Goal: Task Accomplishment & Management: Use online tool/utility

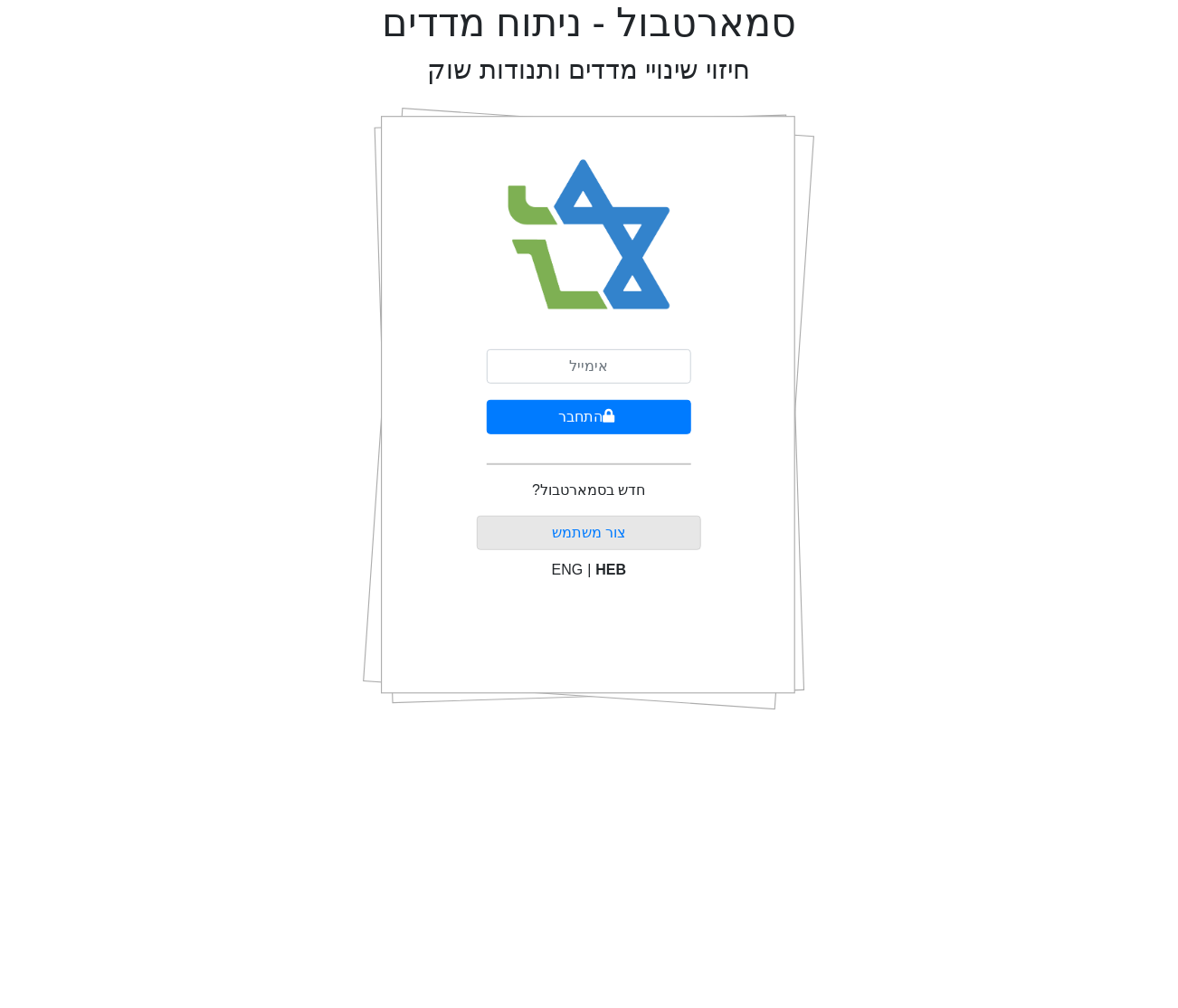
click at [581, 344] on div "התחבר חדש בסמארטבול? צור משתמש ENG | HEB" at bounding box center [589, 408] width 225 height 633
click at [581, 369] on input "email" at bounding box center [588, 366] width 204 height 35
type input "[EMAIL_ADDRESS][DOMAIN_NAME]"
click at [566, 415] on button "התחבר" at bounding box center [588, 417] width 204 height 35
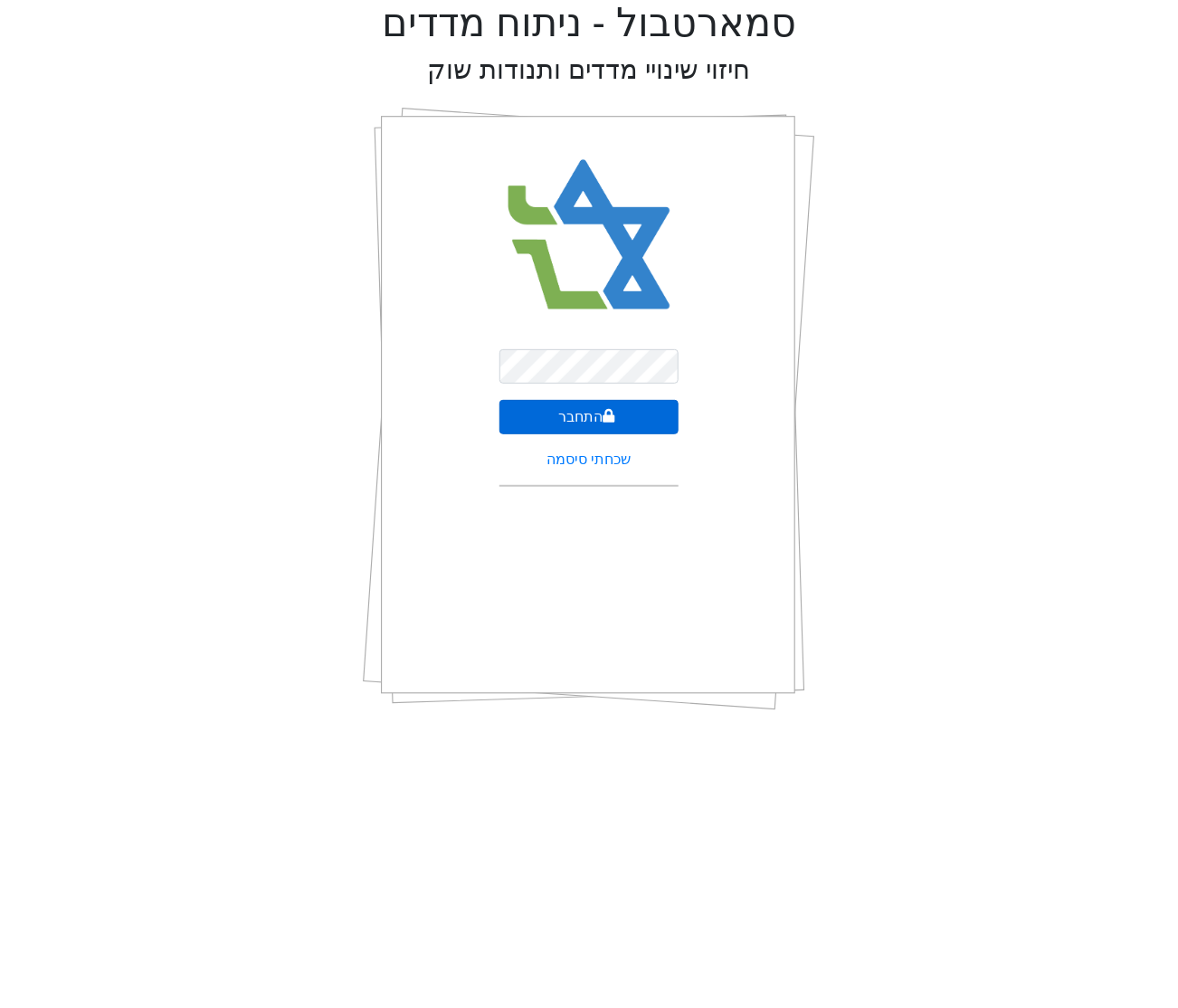
click at [555, 410] on button "התחבר" at bounding box center [589, 417] width 179 height 35
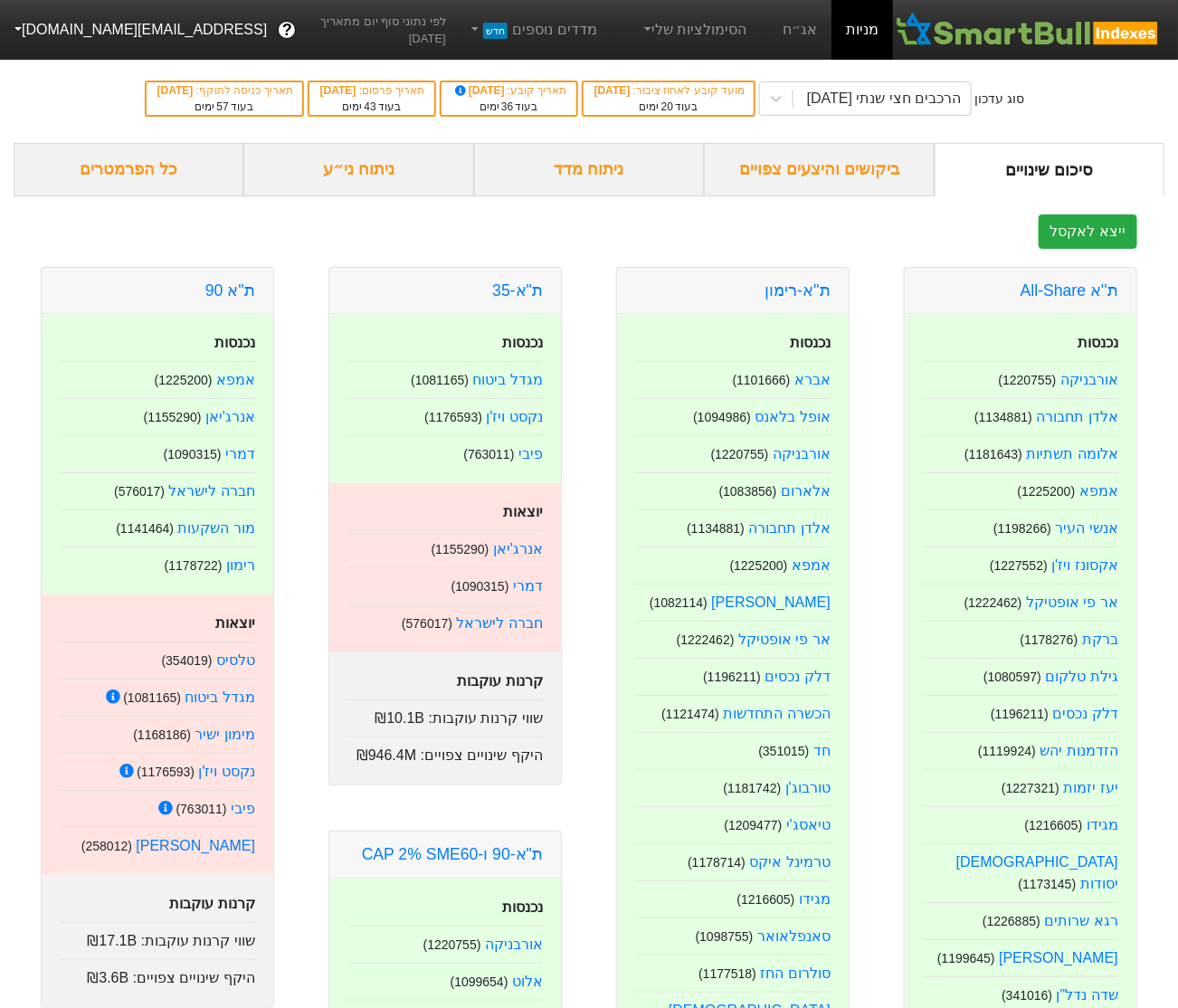
click at [39, 33] on button "[EMAIL_ADDRESS][DOMAIN_NAME]" at bounding box center [138, 29] width 278 height 33
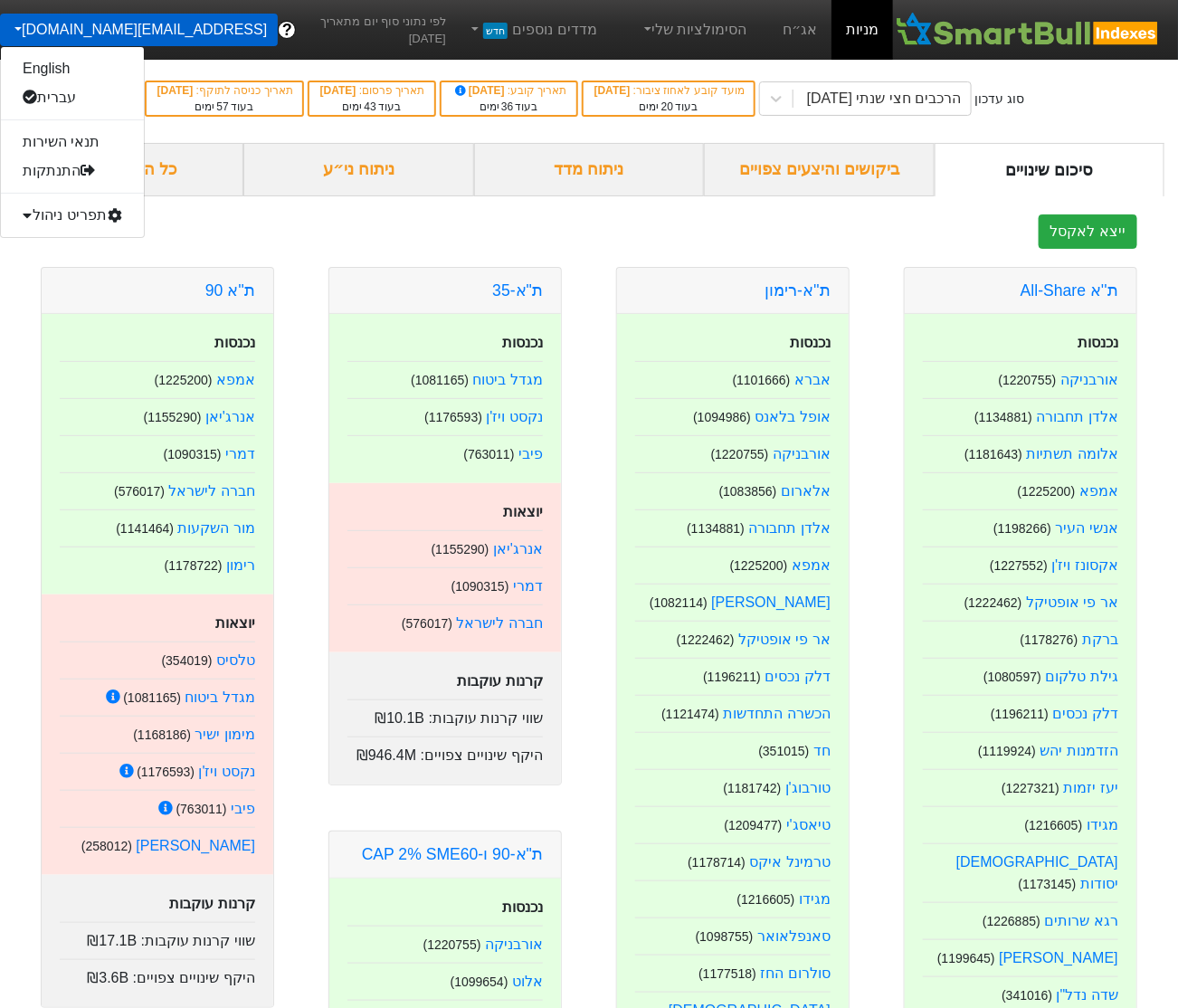
click at [63, 213] on div "תפריט ניהול" at bounding box center [72, 215] width 143 height 29
click at [64, 238] on link "טעינת נתונים" at bounding box center [72, 244] width 143 height 29
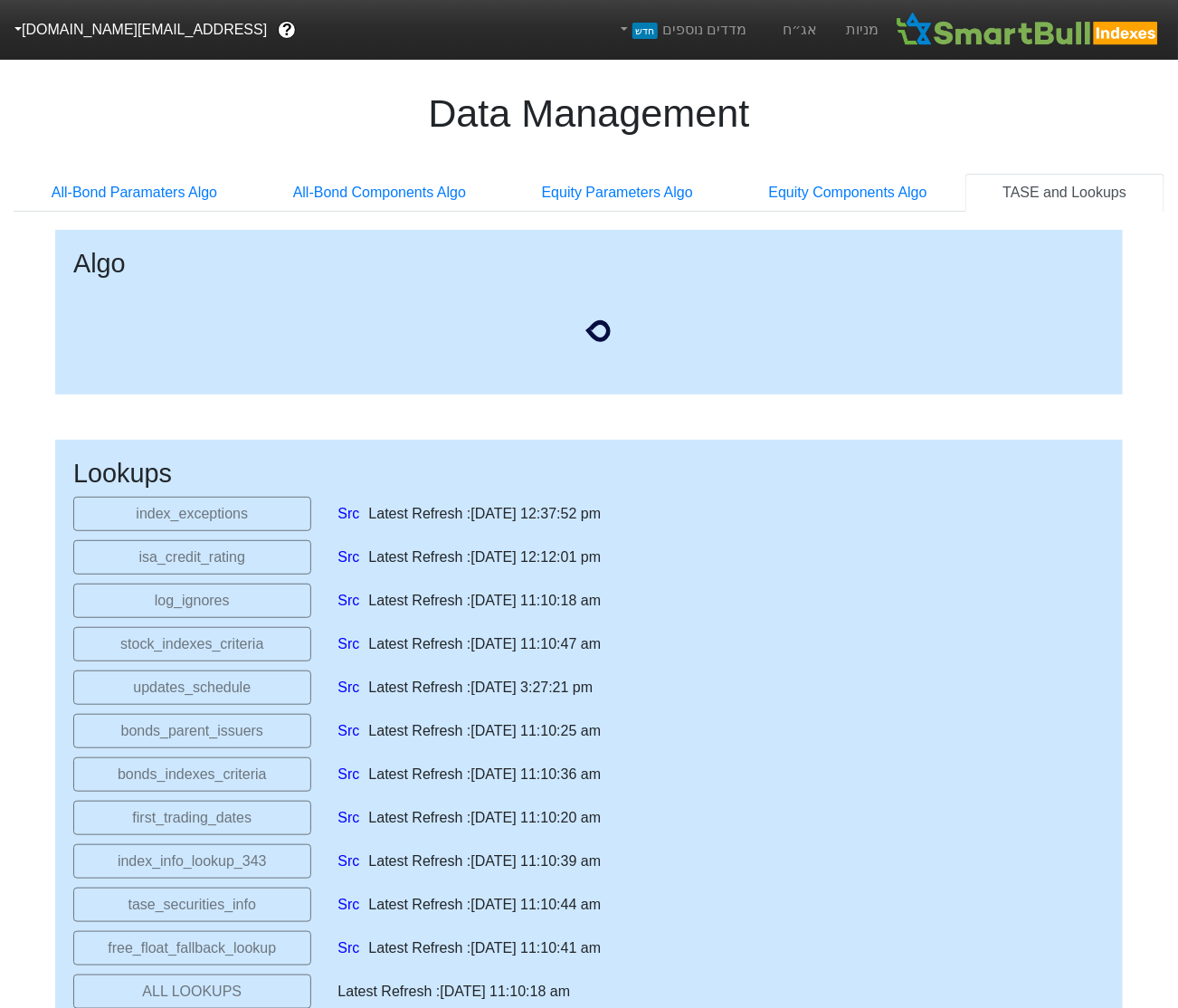
select select "[DATE]T00:00:00.000Z"
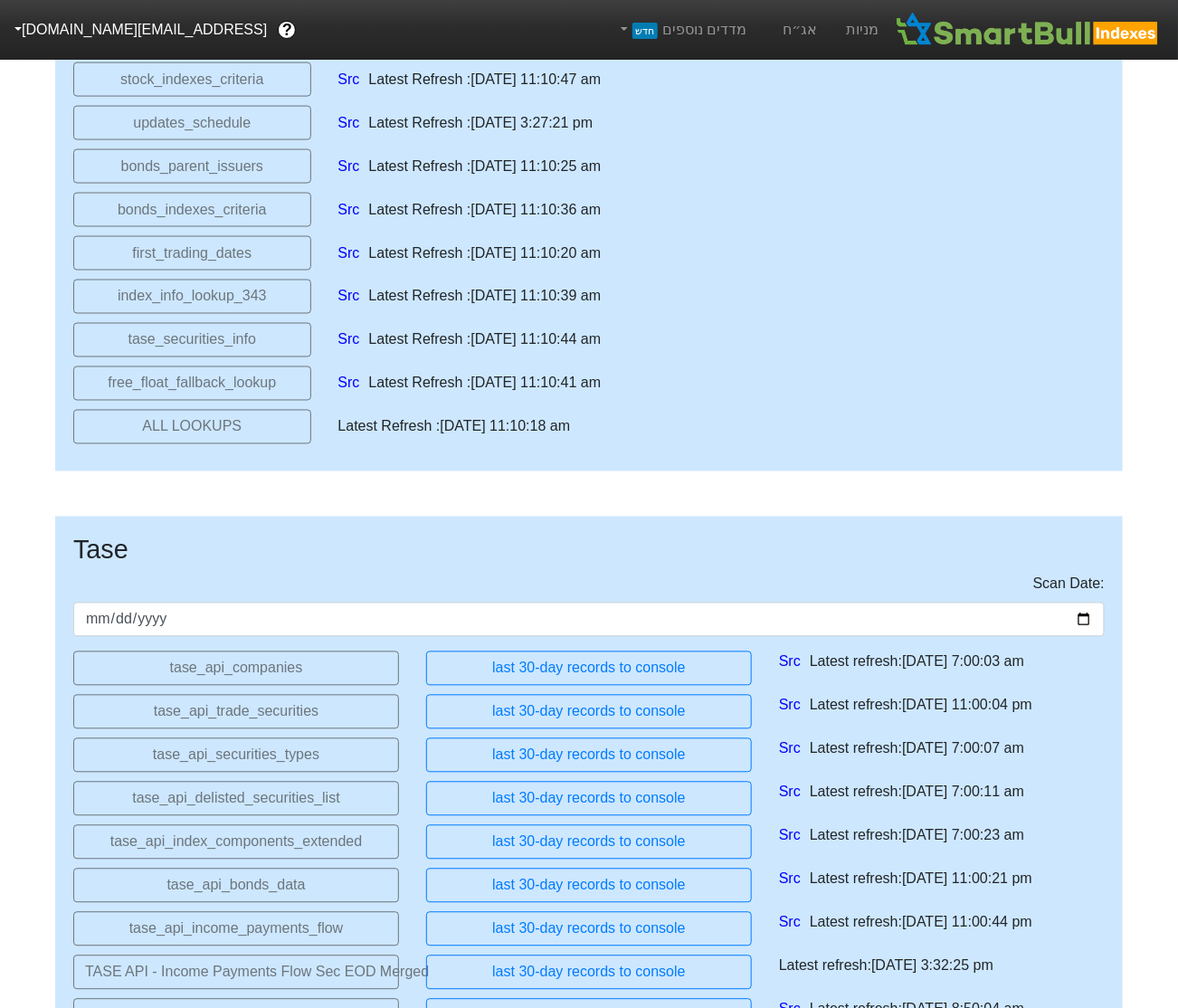
scroll to position [949, 0]
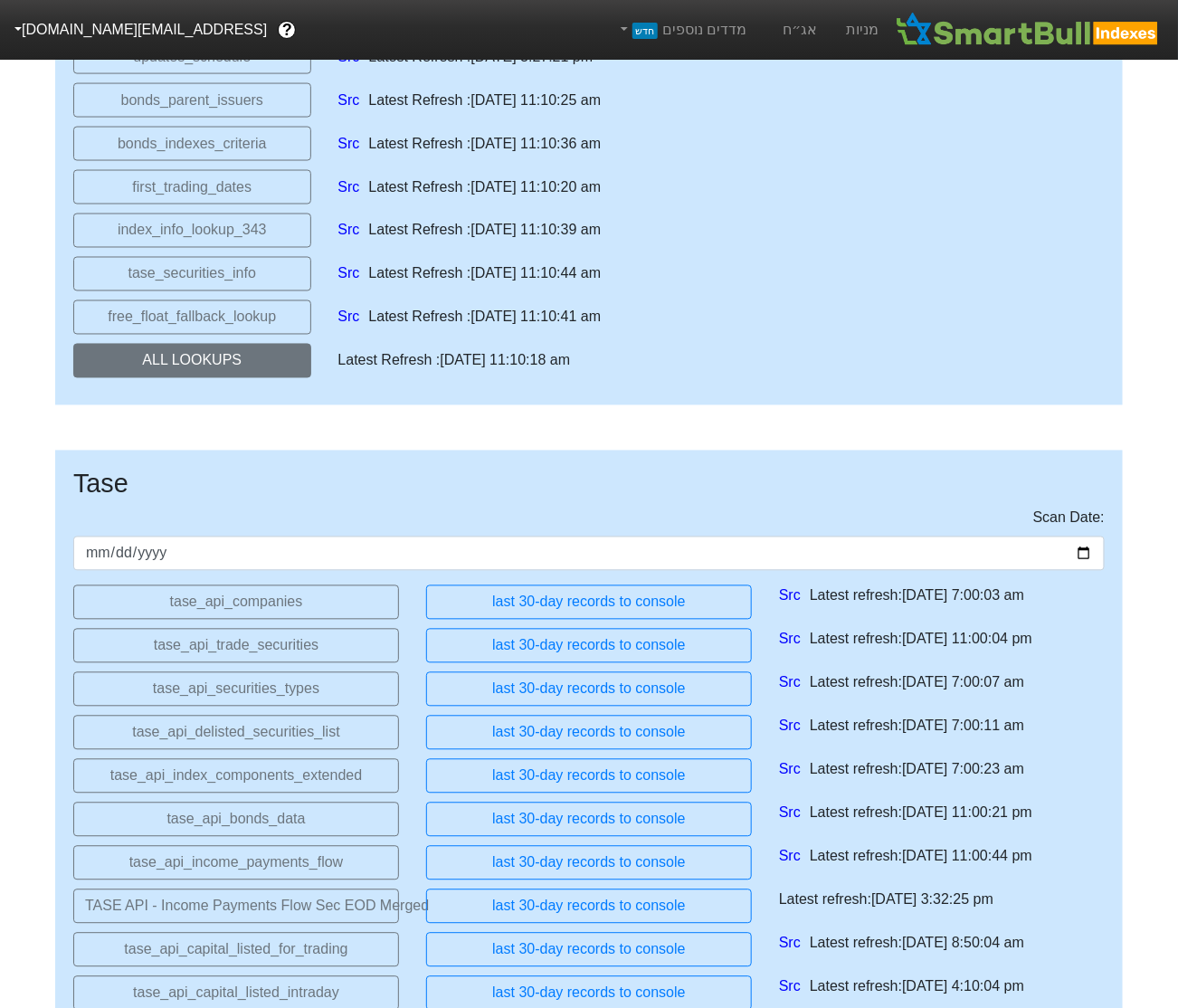
click at [220, 360] on button "ALL LOOKUPS" at bounding box center [192, 360] width 238 height 35
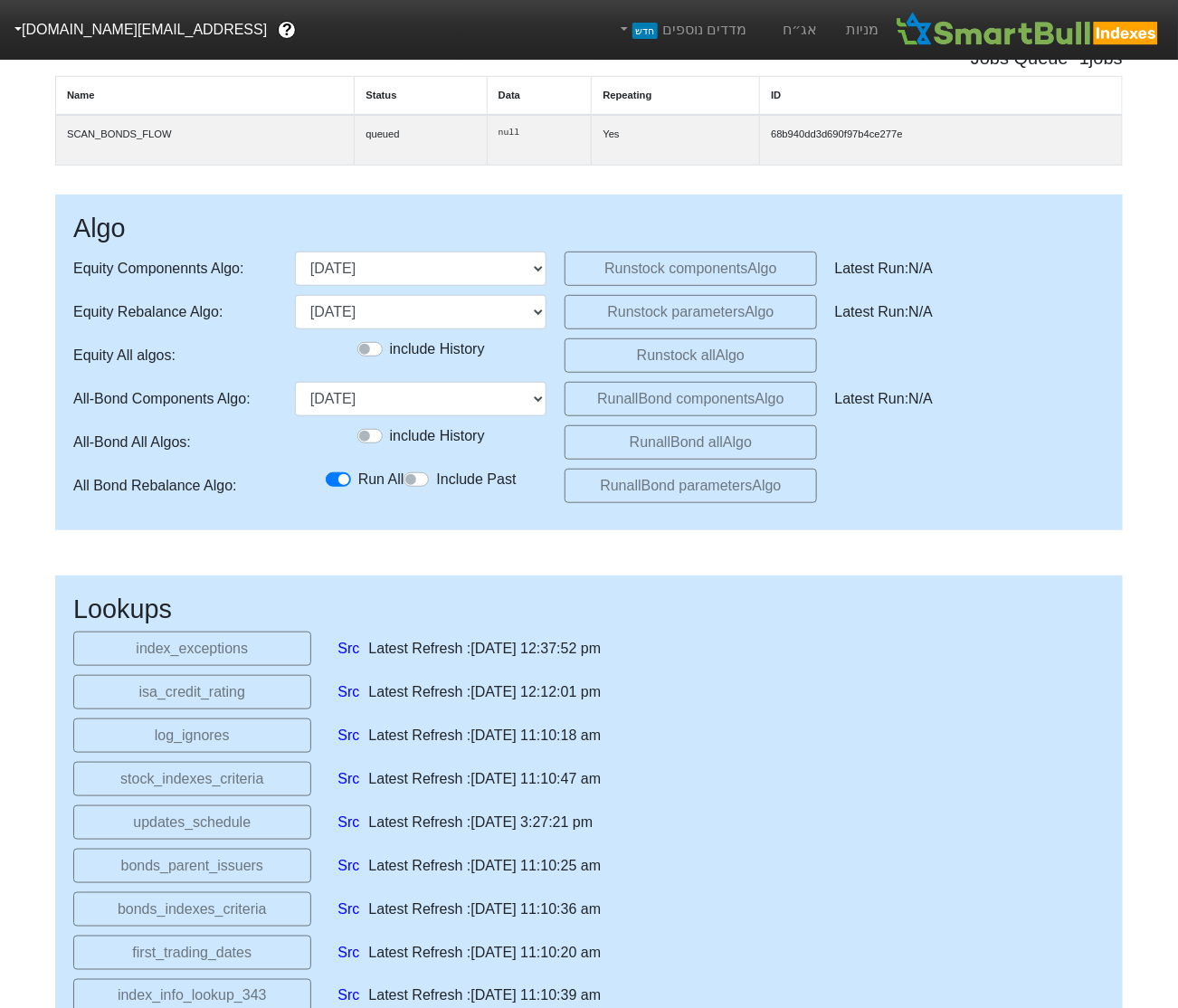
scroll to position [0, 0]
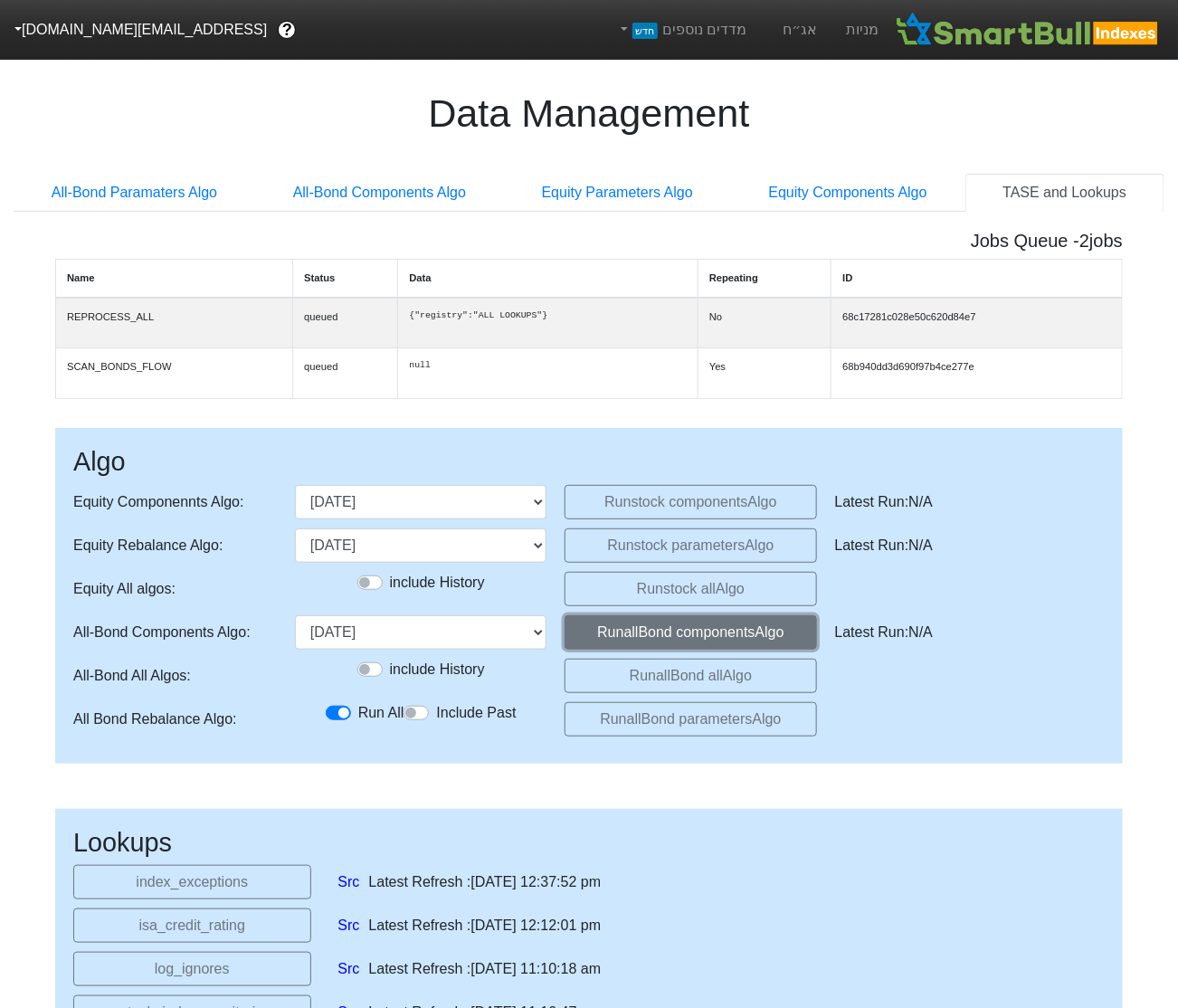
click at [631, 648] on button "Run allBond components Algo" at bounding box center [690, 632] width 251 height 35
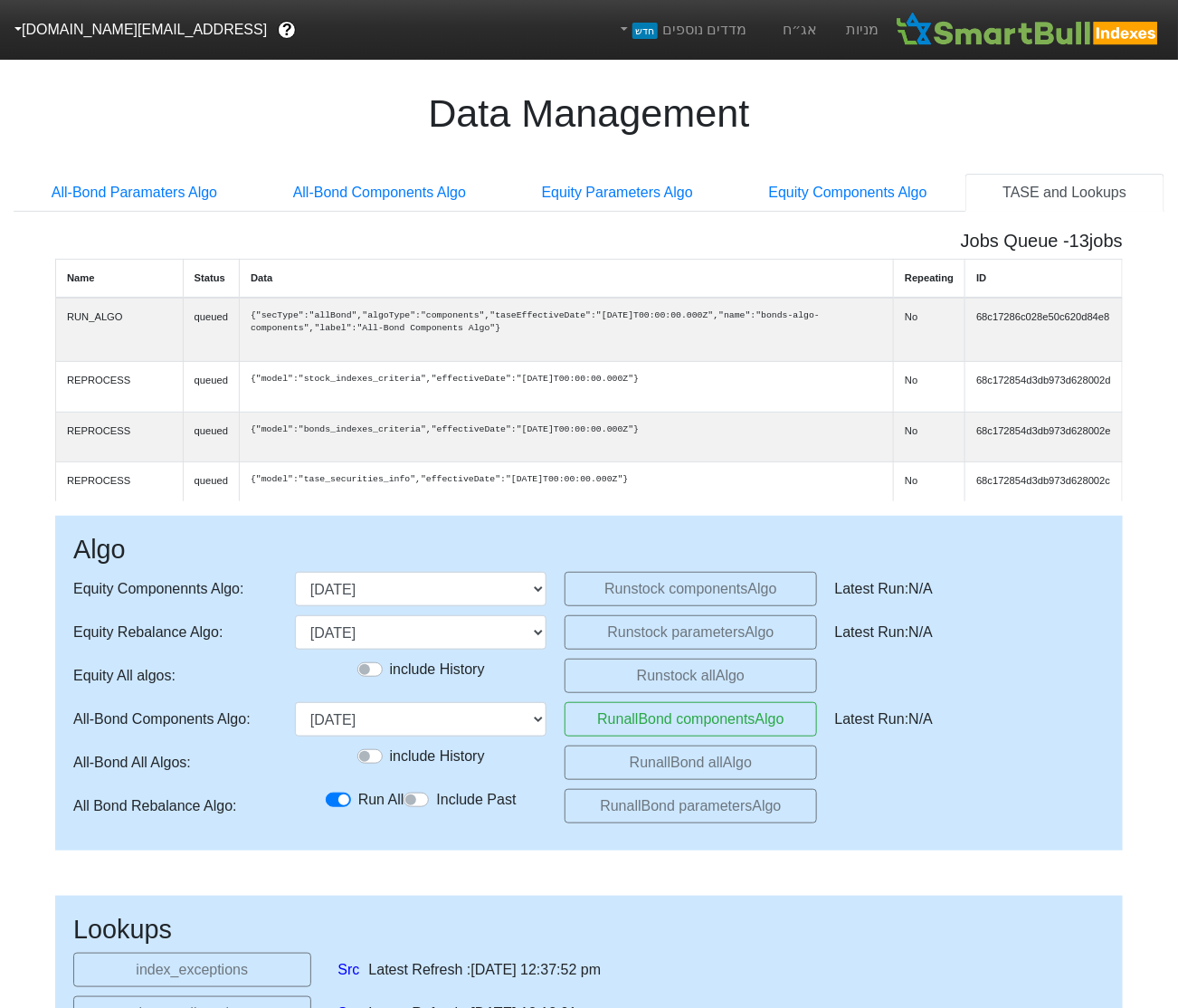
click at [492, 651] on div "Algo Equity Componennts Algo : [DATE] [DATE] [DATE] [DATE] (upcoming) Run stock…" at bounding box center [589, 683] width 1068 height 336
click at [505, 723] on select "[DATE] [DATE] [DATE] [DATE] [DATE] [DATE] [DATE] [DATE] [DATE] [DATE] [DATE] [D…" at bounding box center [421, 719] width 251 height 35
click at [295, 702] on select "[DATE] [DATE] [DATE] [DATE] [DATE] [DATE] [DATE] [DATE] [DATE] [DATE] [DATE] [D…" at bounding box center [421, 719] width 251 height 35
click at [610, 728] on button "Run allBond components Algo" at bounding box center [690, 719] width 251 height 35
click at [482, 733] on select "[DATE] [DATE] [DATE] [DATE] [DATE] [DATE] [DATE] [DATE] [DATE] [DATE] [DATE] [D…" at bounding box center [421, 719] width 251 height 35
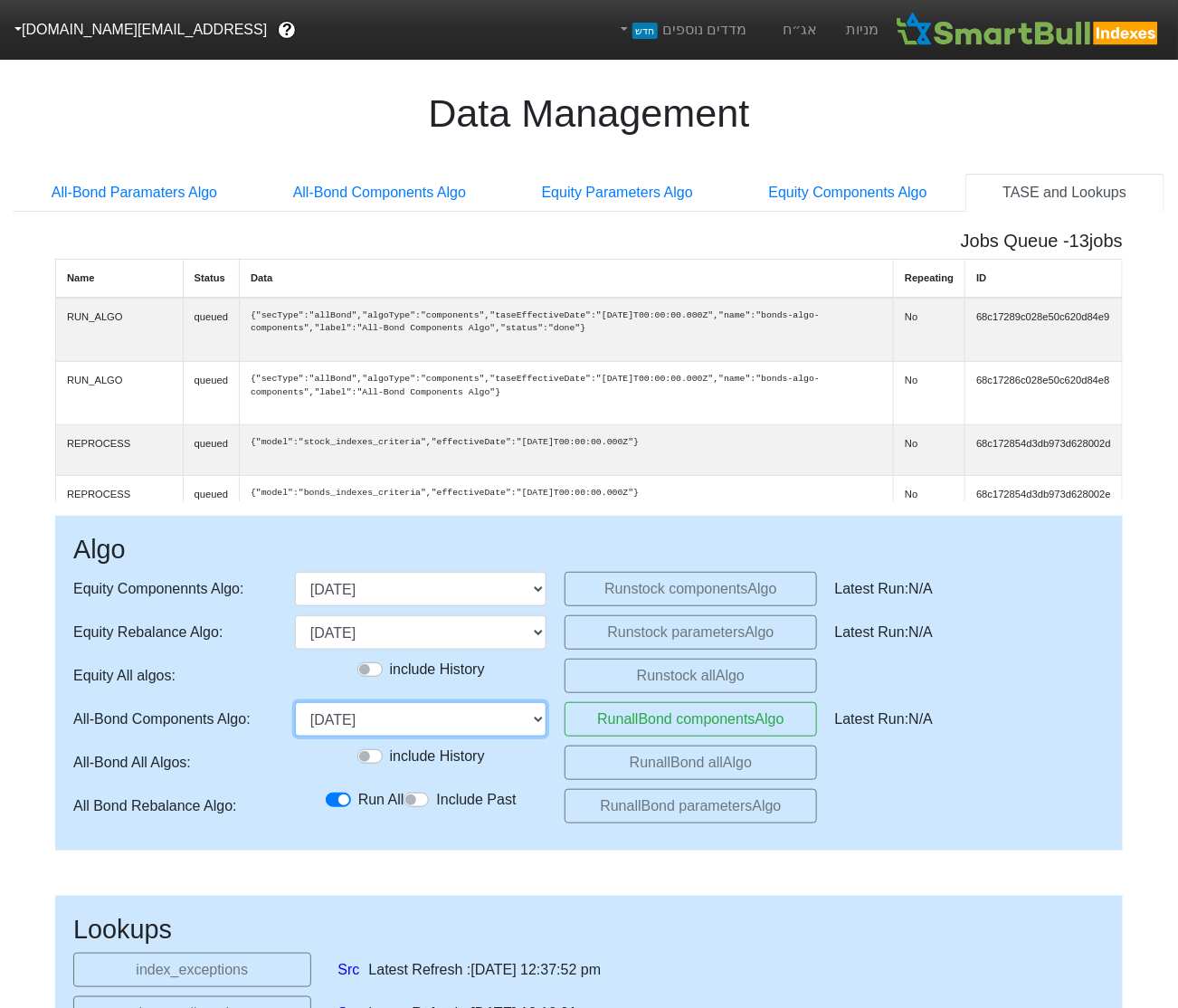
click at [295, 702] on select "[DATE] [DATE] [DATE] [DATE] [DATE] [DATE] [DATE] [DATE] [DATE] [DATE] [DATE] [D…" at bounding box center [421, 719] width 251 height 35
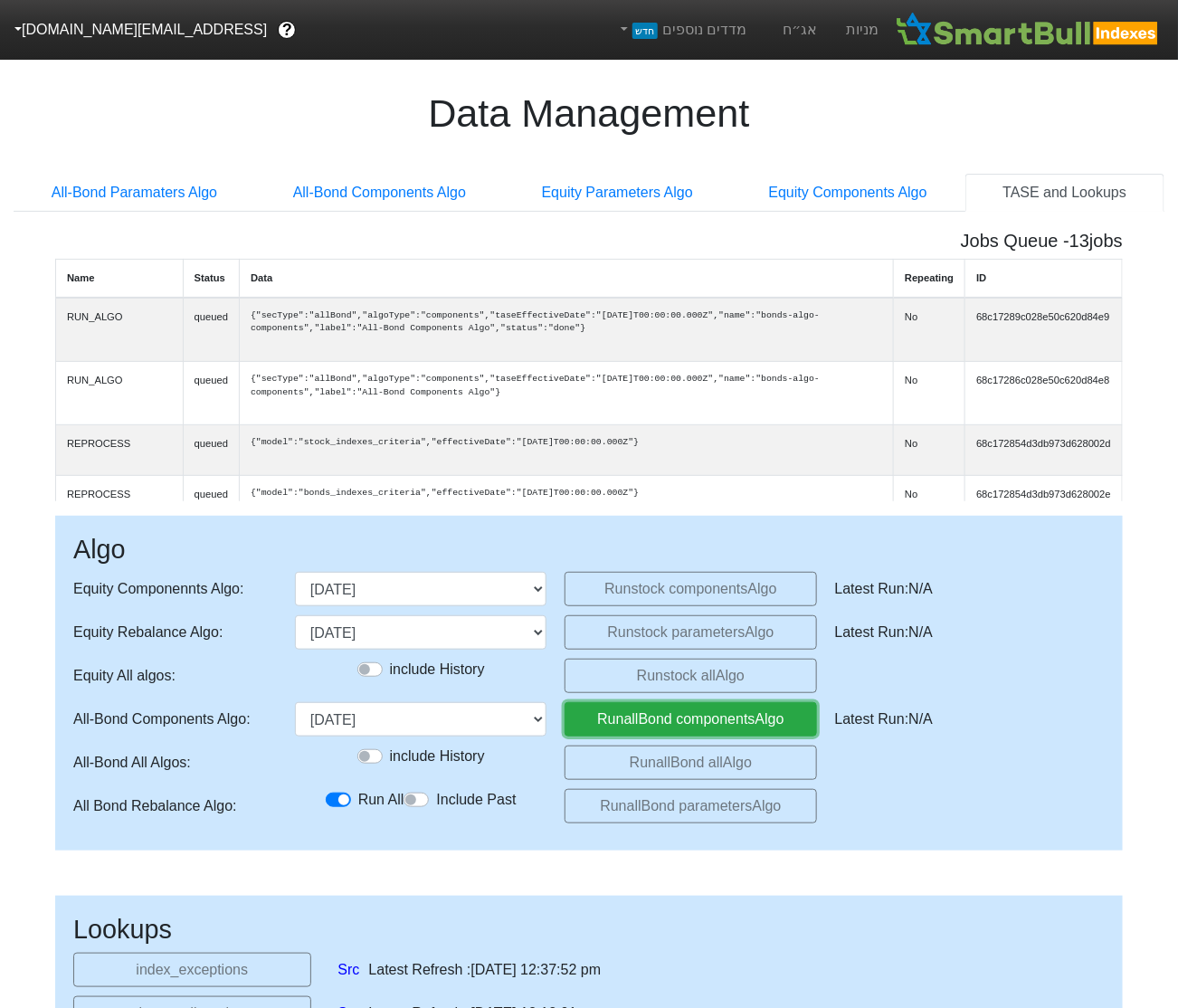
click at [614, 723] on button "Run allBond components Algo" at bounding box center [690, 719] width 251 height 35
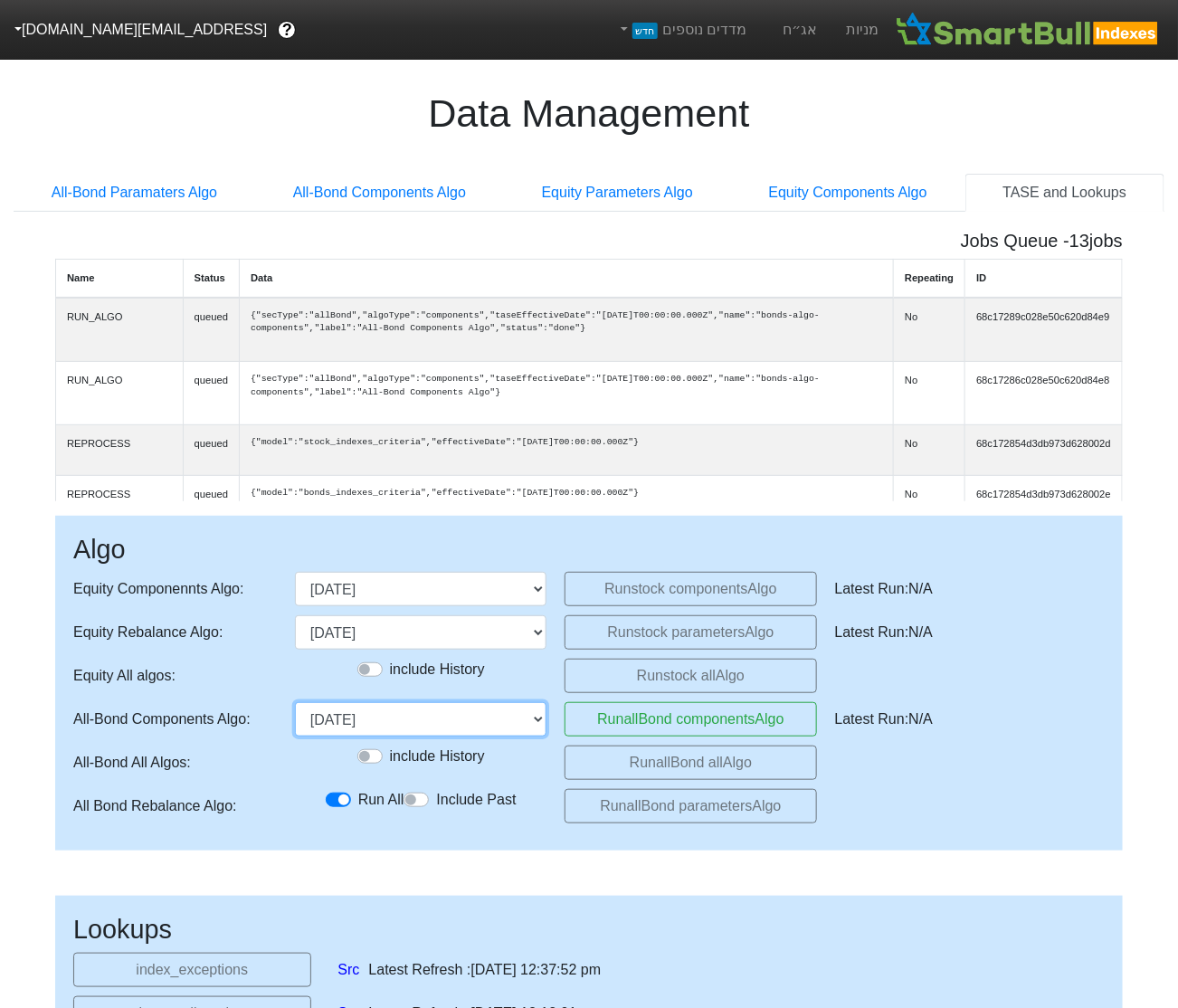
click at [501, 716] on select "[DATE] [DATE] [DATE] [DATE] [DATE] [DATE] [DATE] [DATE] [DATE] [DATE] [DATE] [D…" at bounding box center [421, 719] width 251 height 35
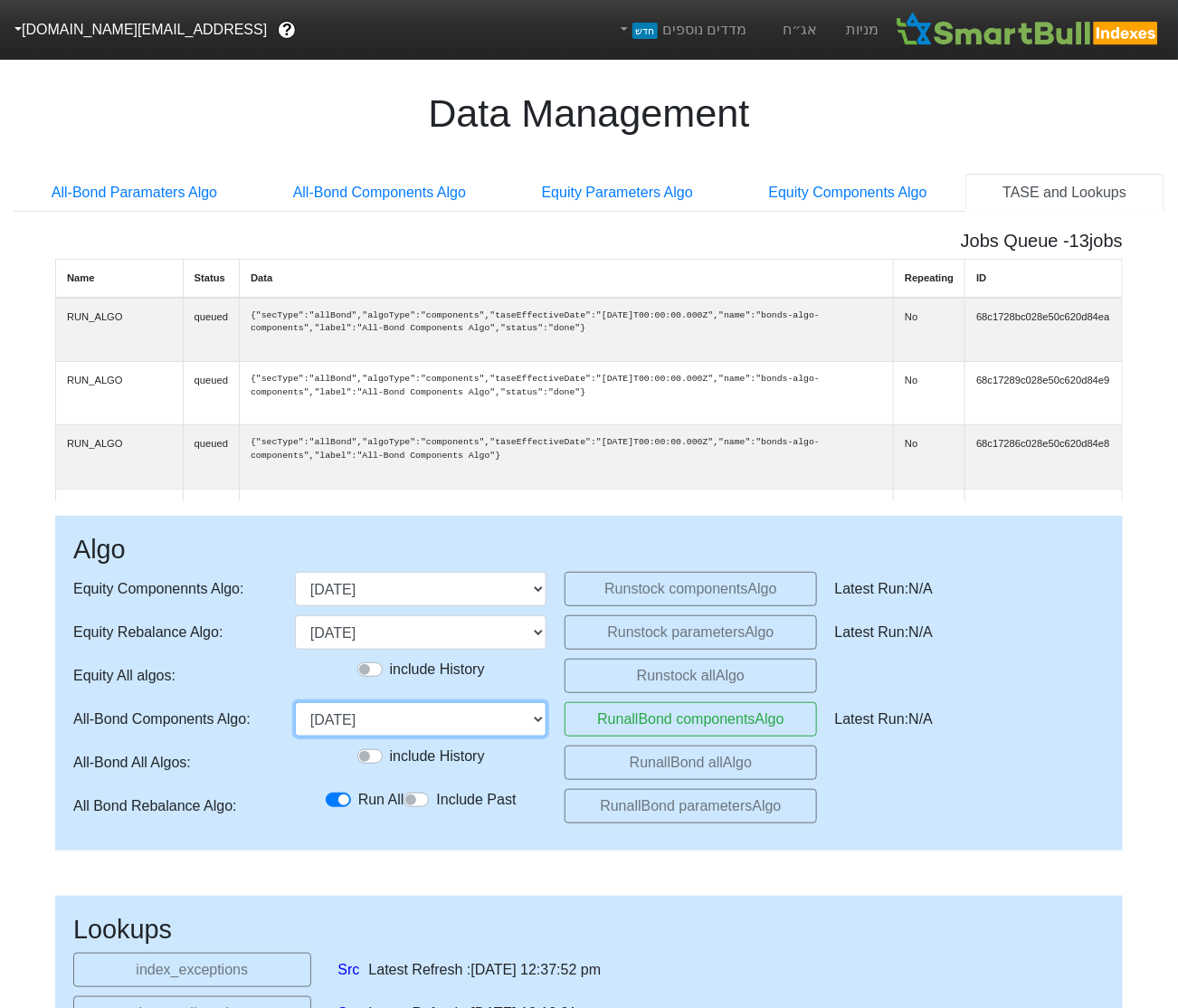
select select "[DATE]T00:00:00.000Z"
click at [295, 702] on select "[DATE] [DATE] [DATE] [DATE] [DATE] [DATE] [DATE] [DATE] [DATE] [DATE] [DATE] [D…" at bounding box center [421, 719] width 251 height 35
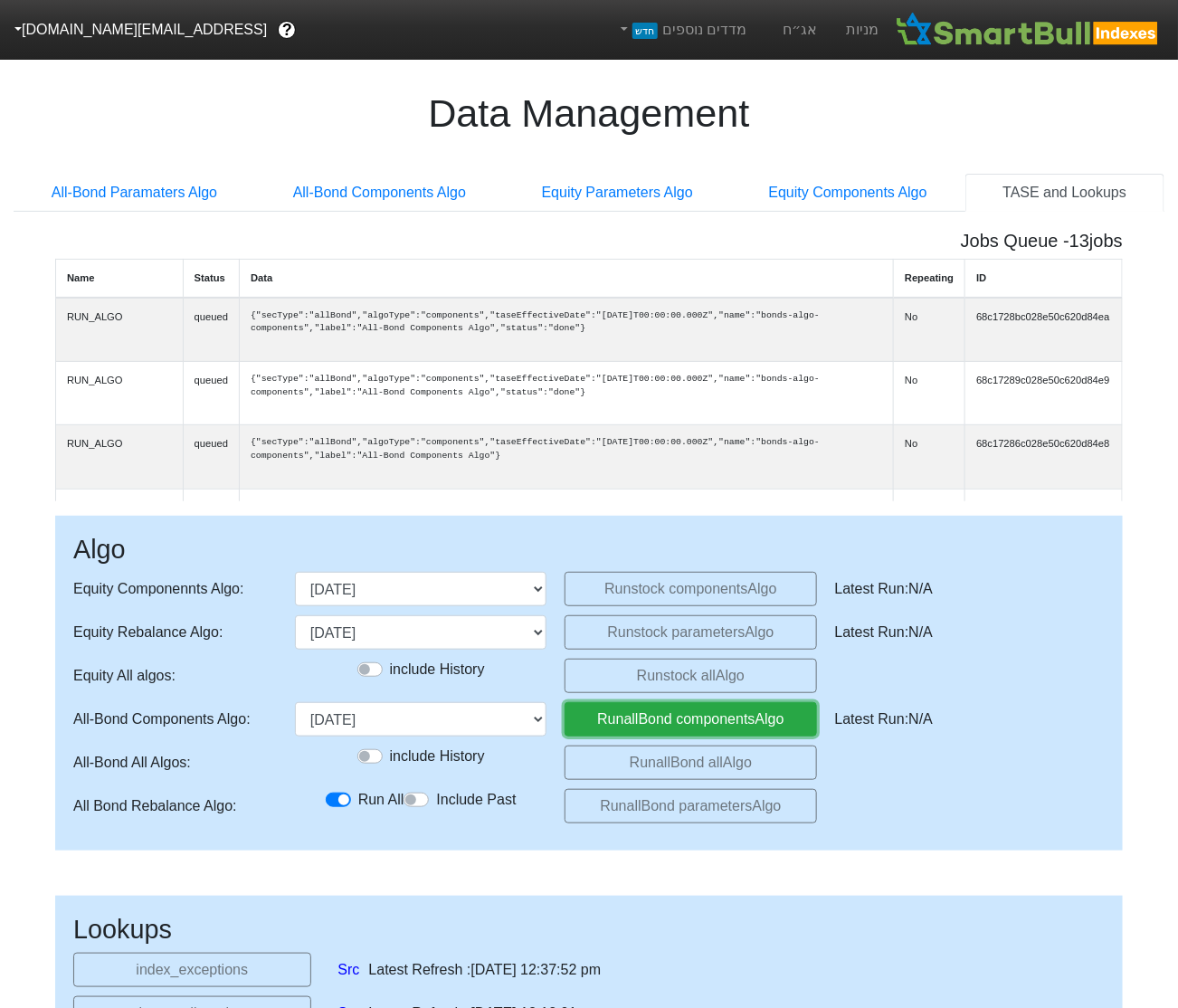
click at [626, 712] on button "Run allBond components Algo" at bounding box center [690, 719] width 251 height 35
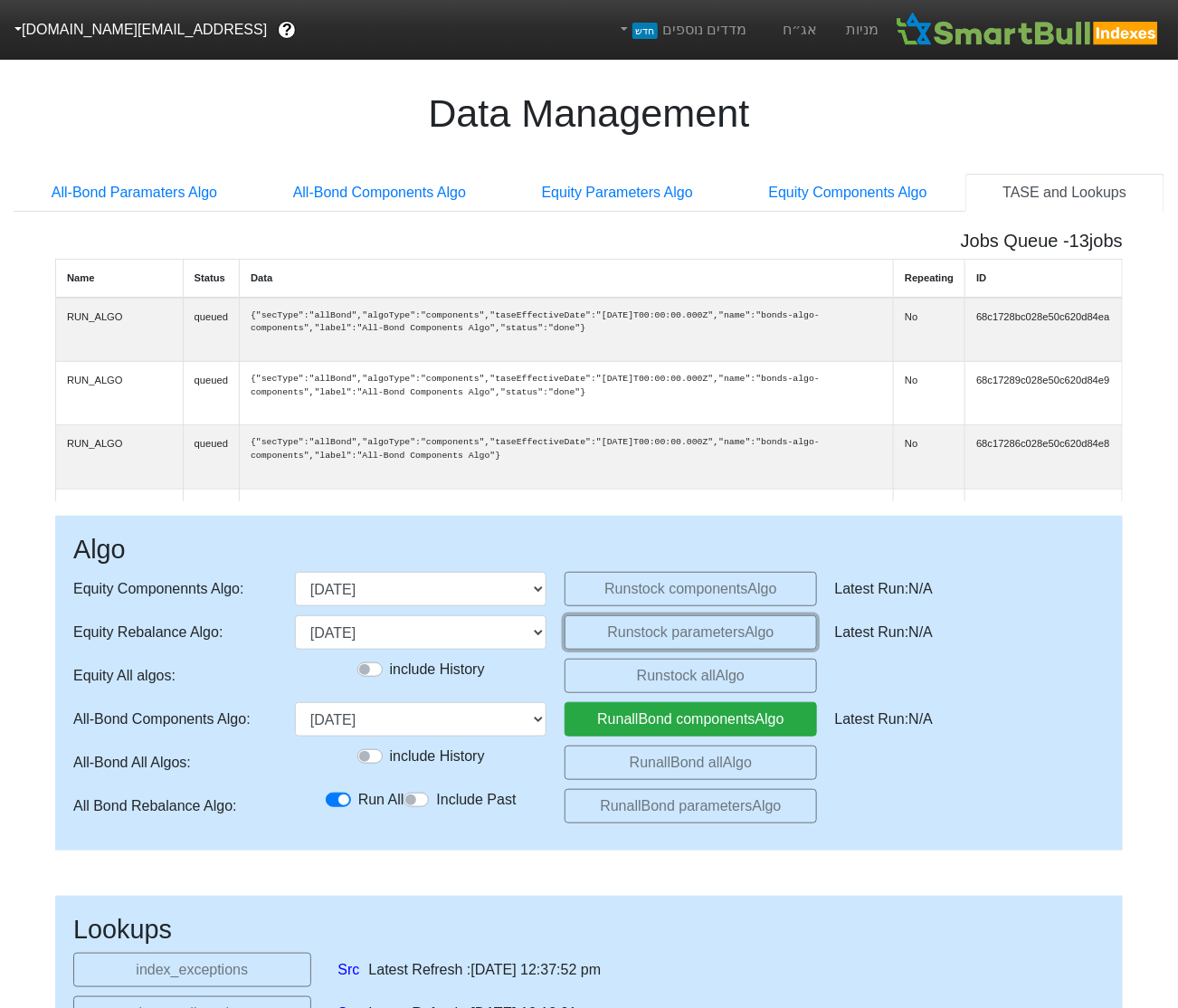
click at [610, 628] on button "Run stock parameters Algo" at bounding box center [690, 632] width 251 height 35
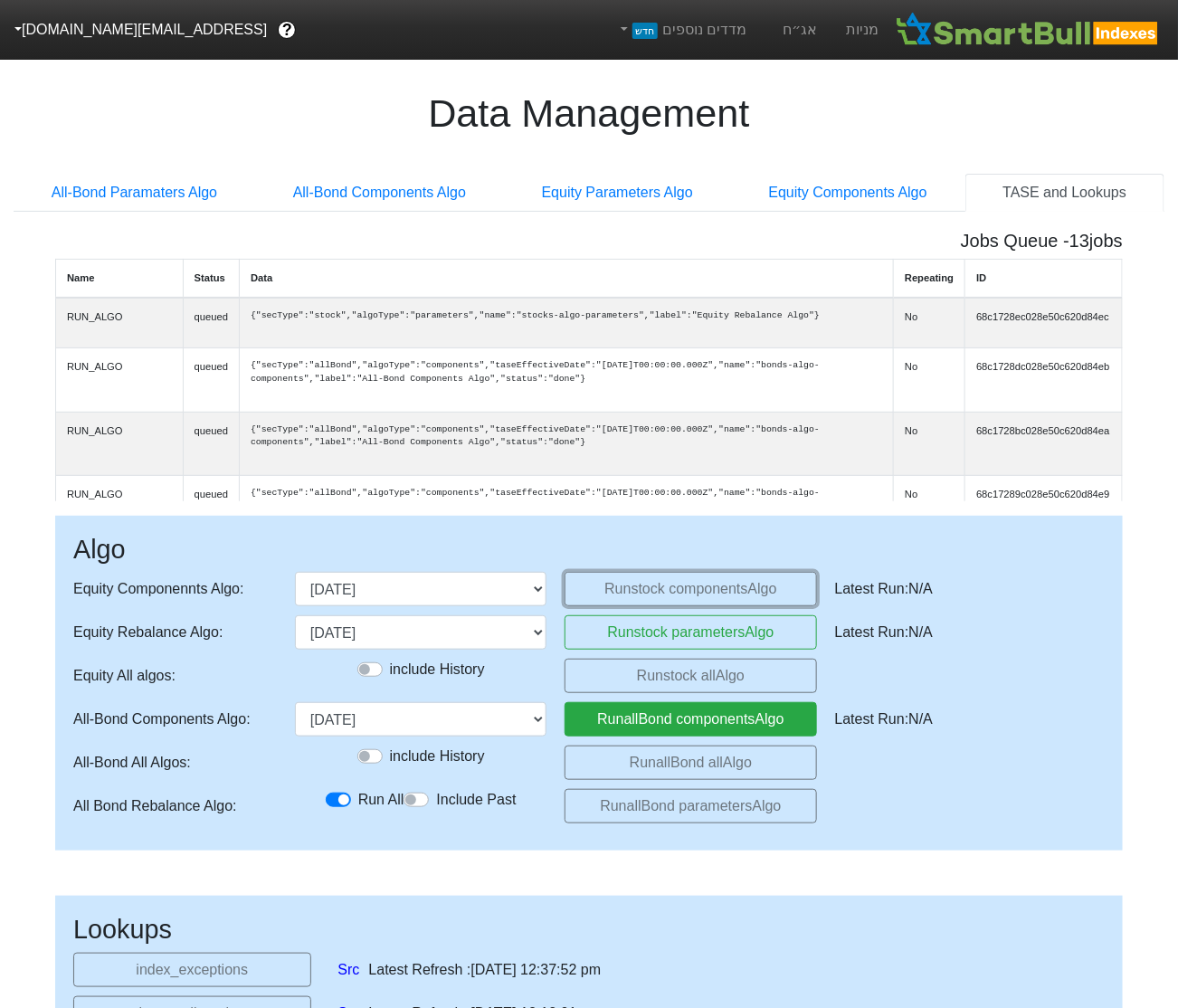
click at [629, 587] on button "Run stock components Algo" at bounding box center [690, 589] width 251 height 35
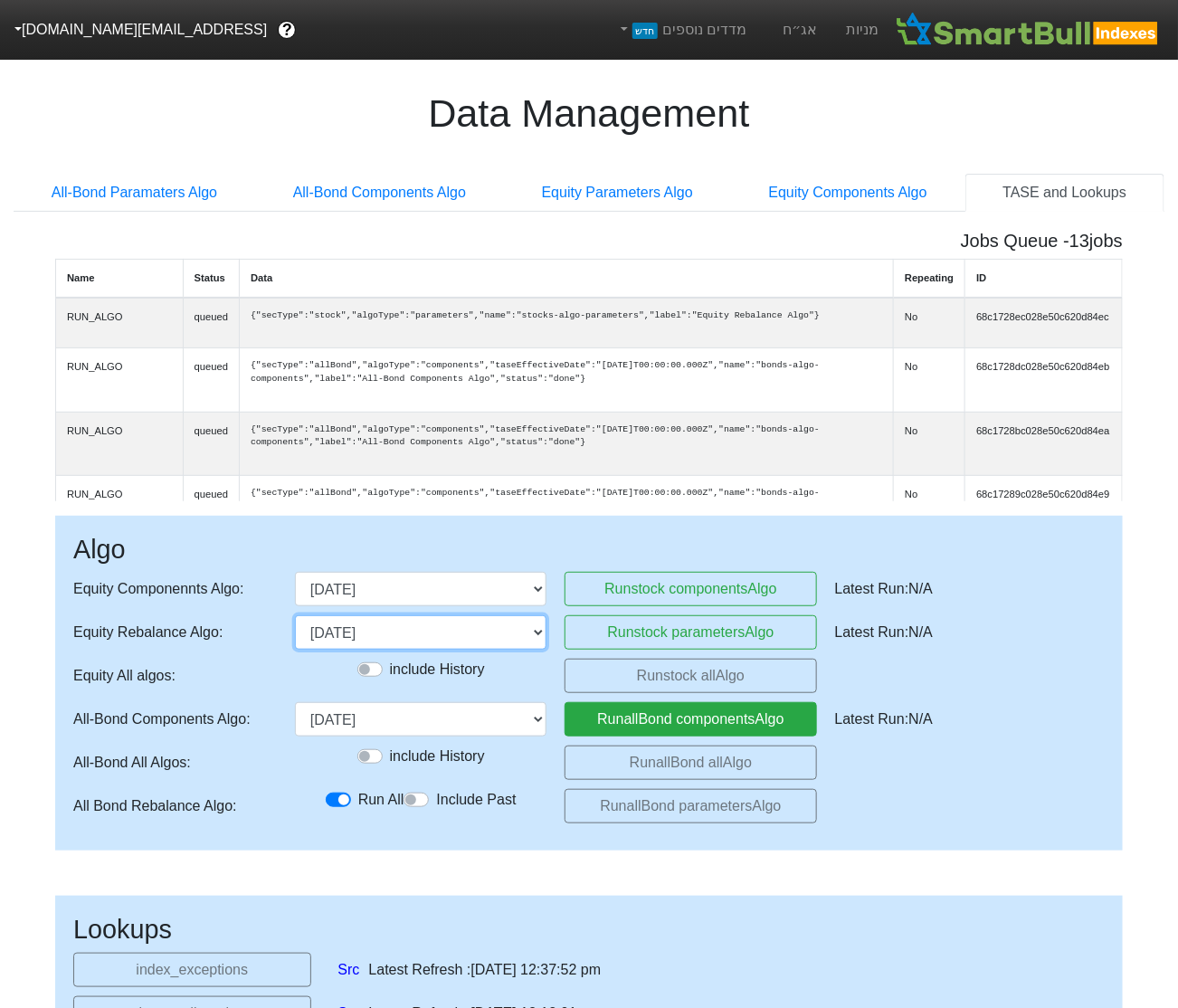
click at [524, 643] on select "[DATE] [DATE] [DATE] [DATE]" at bounding box center [421, 632] width 251 height 35
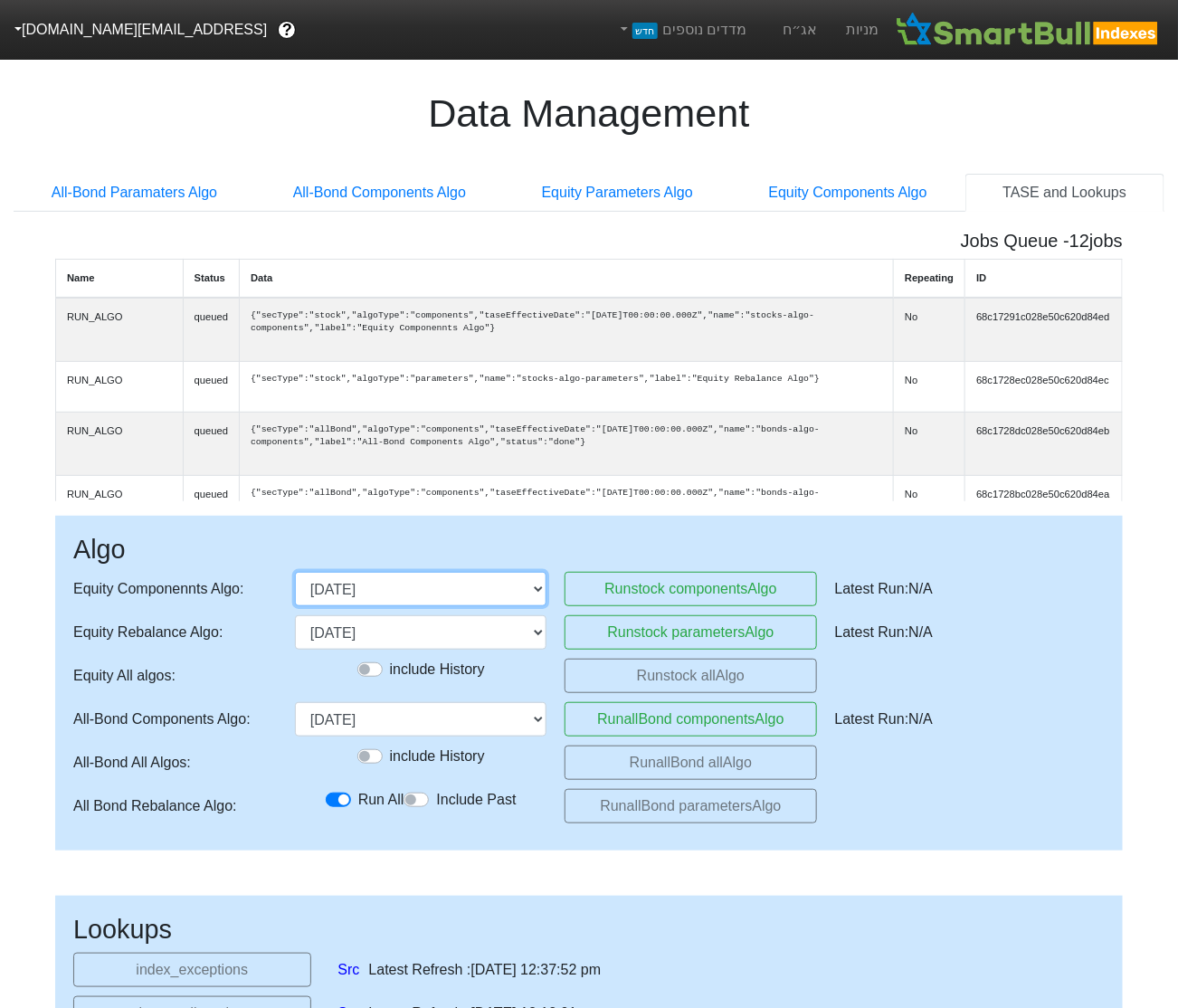
click at [501, 588] on select "[DATE] [DATE] [DATE] [DATE] (upcoming)" at bounding box center [421, 589] width 251 height 35
click at [509, 633] on select "[DATE] [DATE] [DATE] [DATE]" at bounding box center [421, 632] width 251 height 35
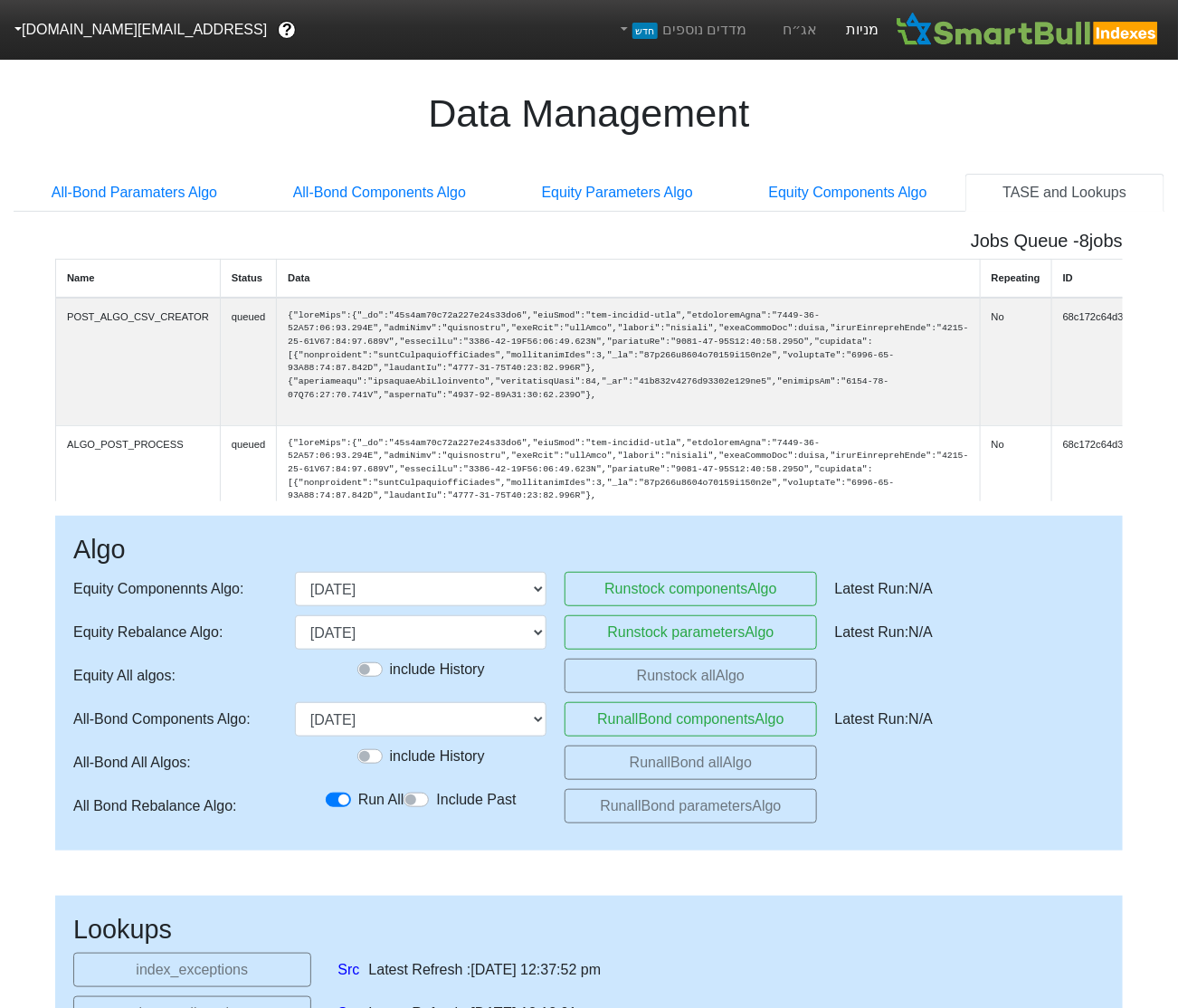
click at [865, 28] on link "מניות" at bounding box center [862, 29] width 61 height 59
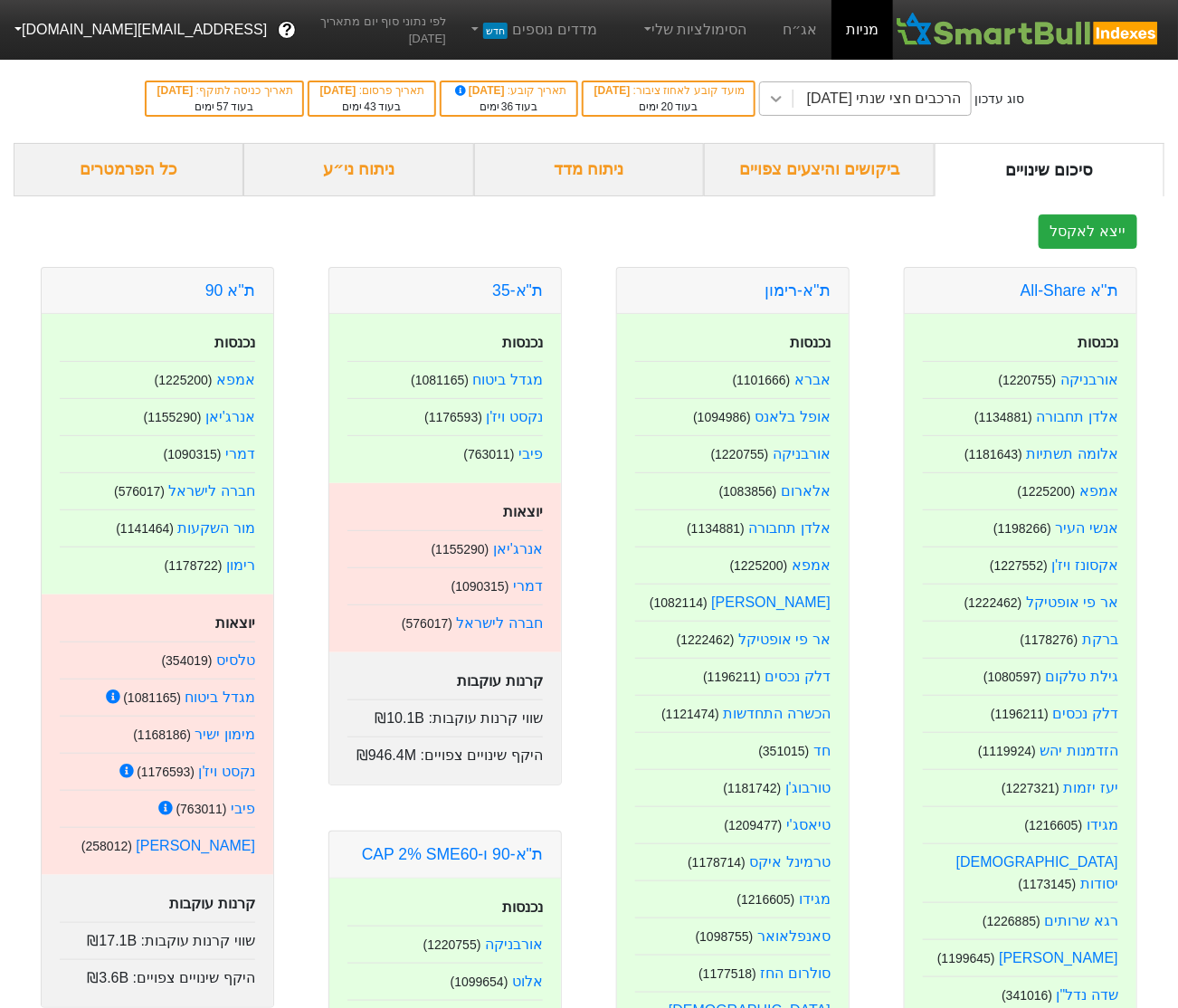
click at [792, 104] on div at bounding box center [776, 99] width 33 height 33
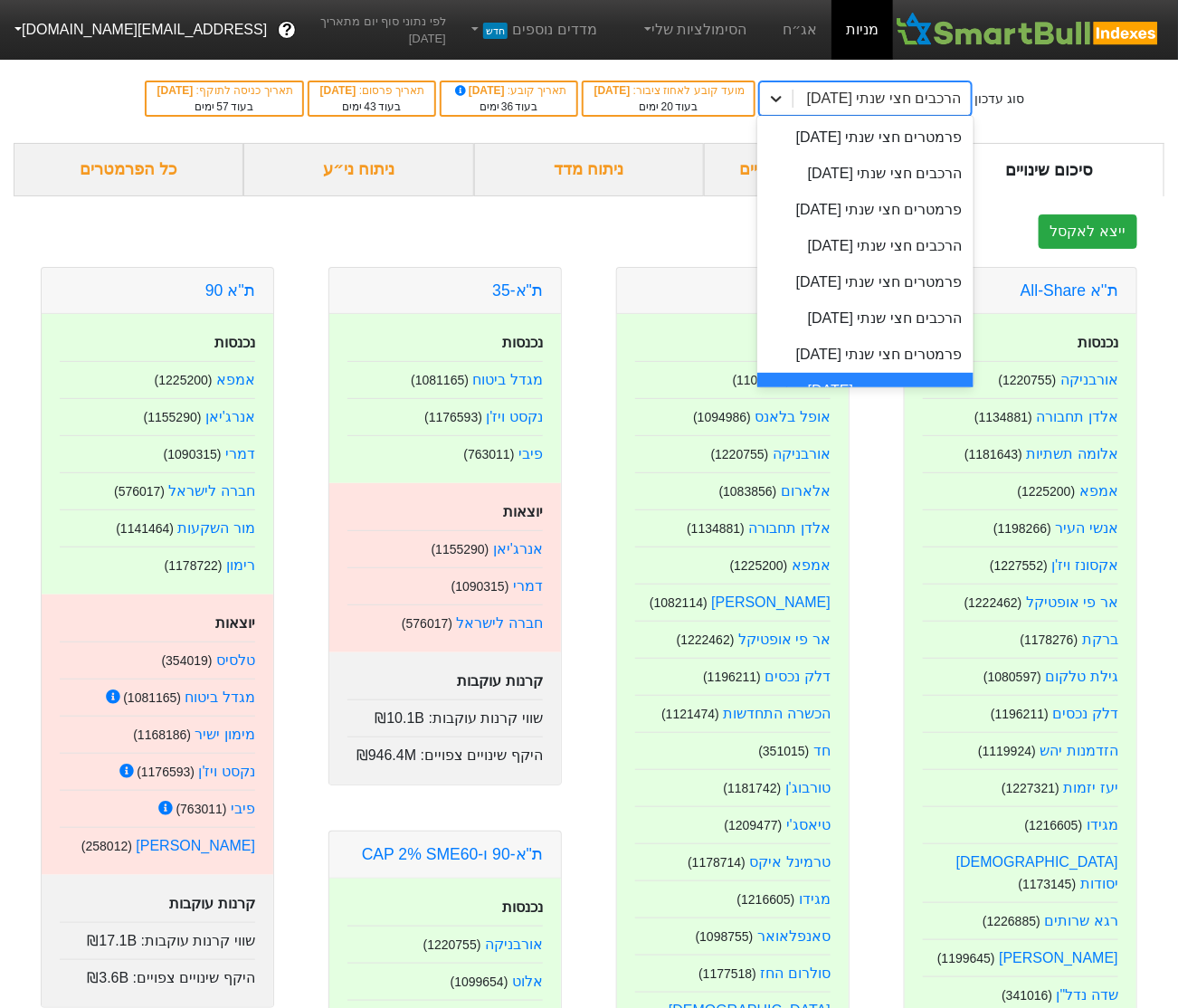
scroll to position [25, 0]
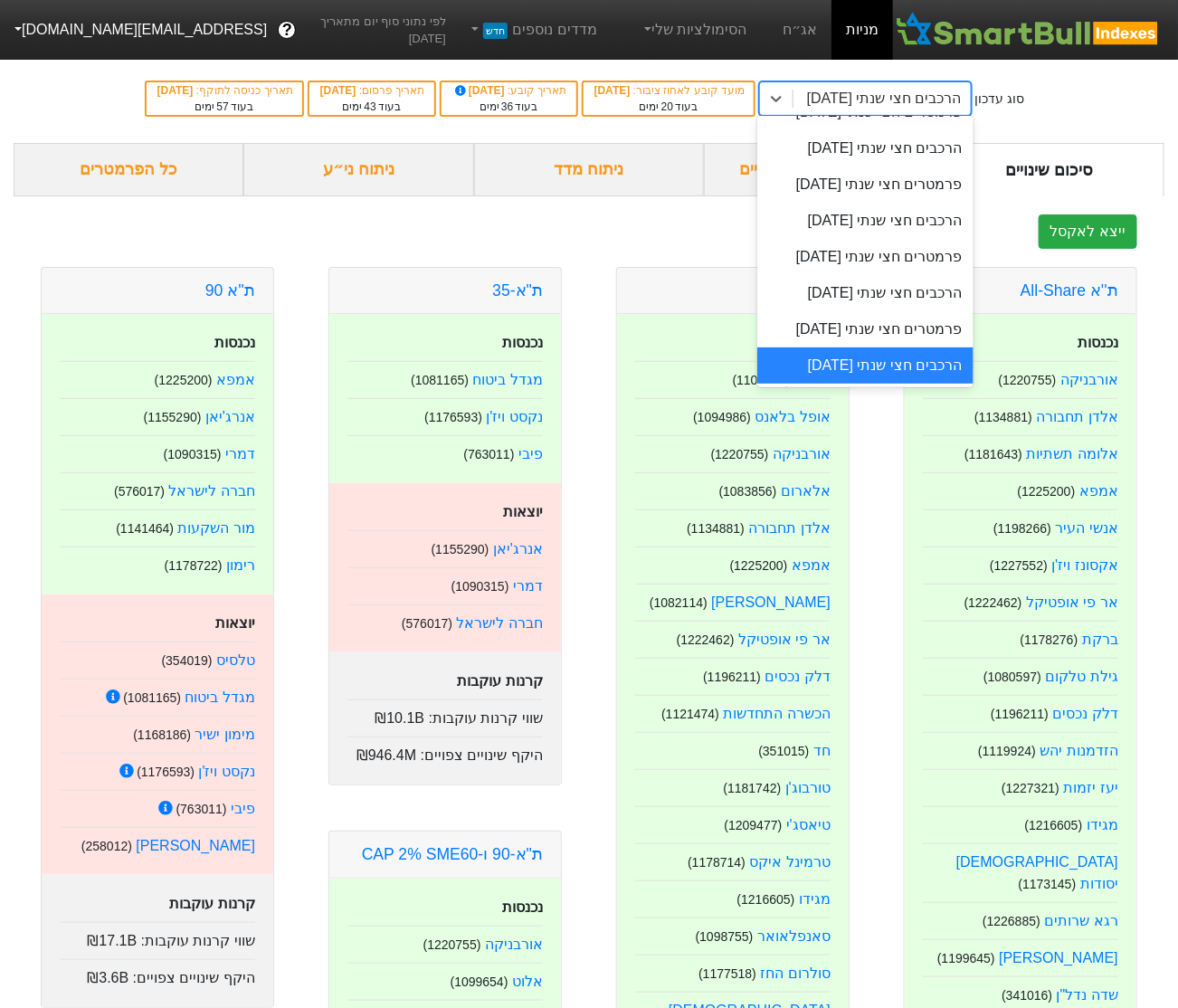
click at [60, 34] on button "[EMAIL_ADDRESS][DOMAIN_NAME]" at bounding box center [138, 29] width 278 height 33
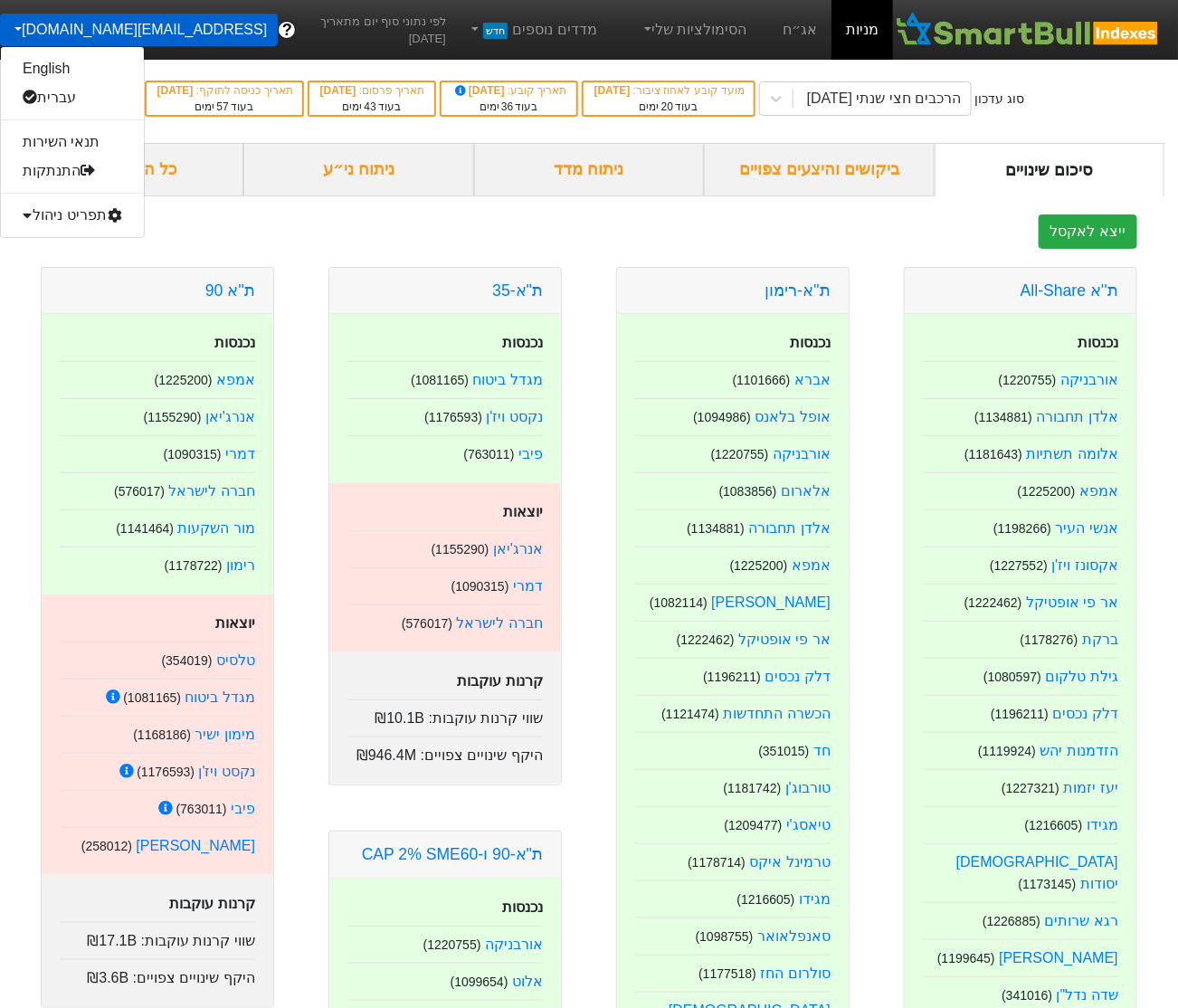
click at [66, 204] on div "תפריט ניהול" at bounding box center [72, 215] width 143 height 29
click at [60, 237] on link "טעינת נתונים" at bounding box center [72, 244] width 143 height 29
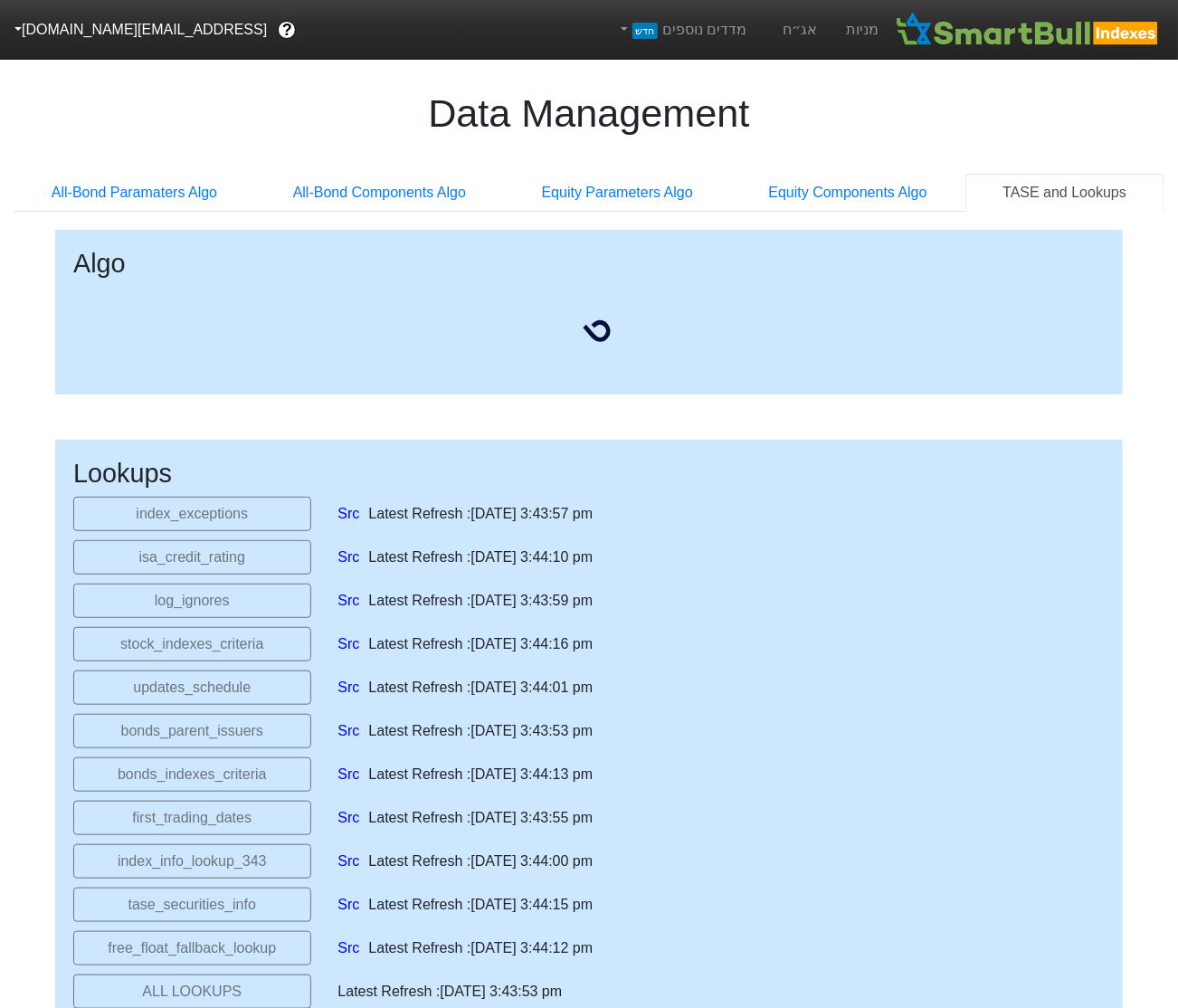
select select "[DATE]T00:00:00.000Z"
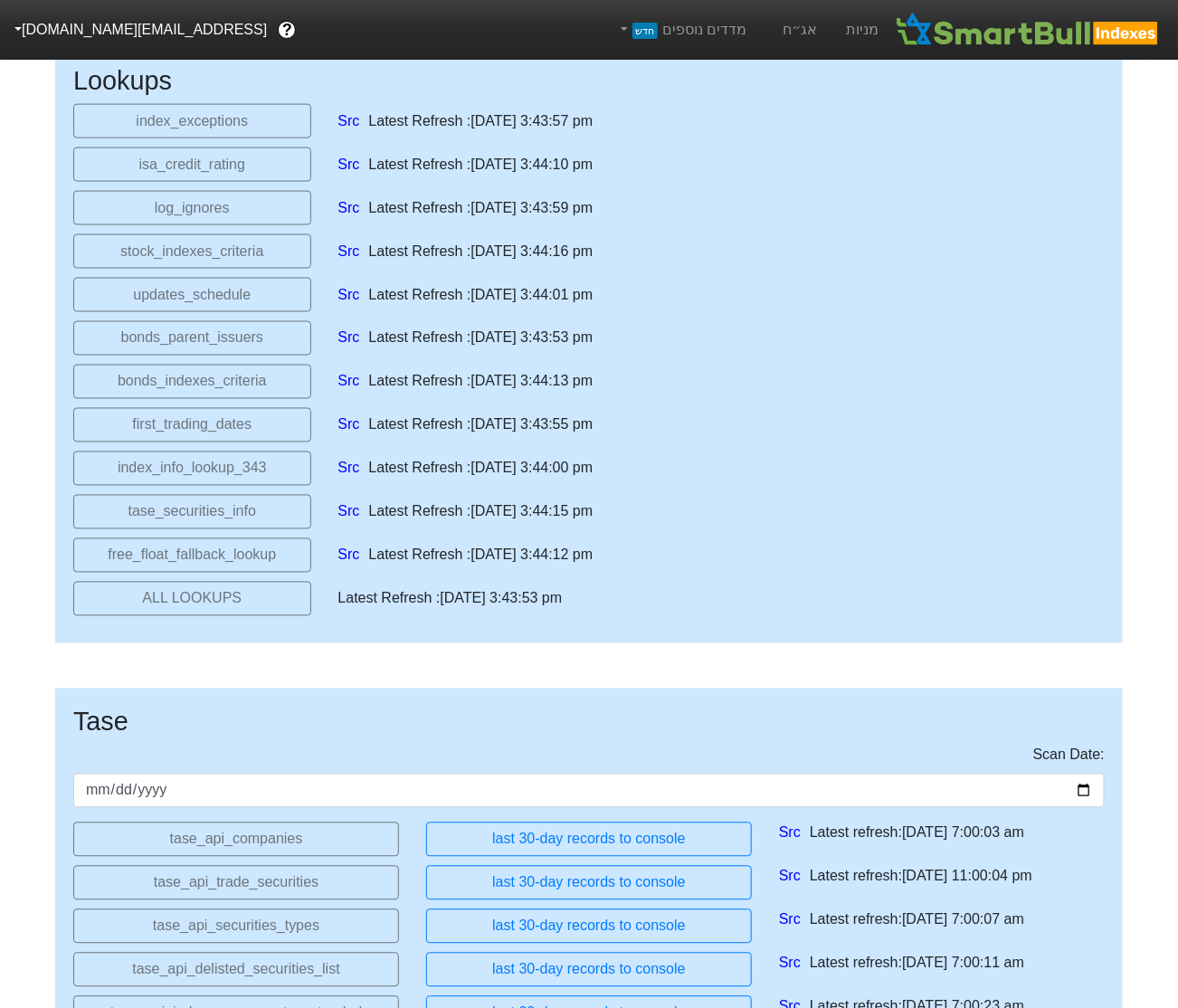
scroll to position [852, 0]
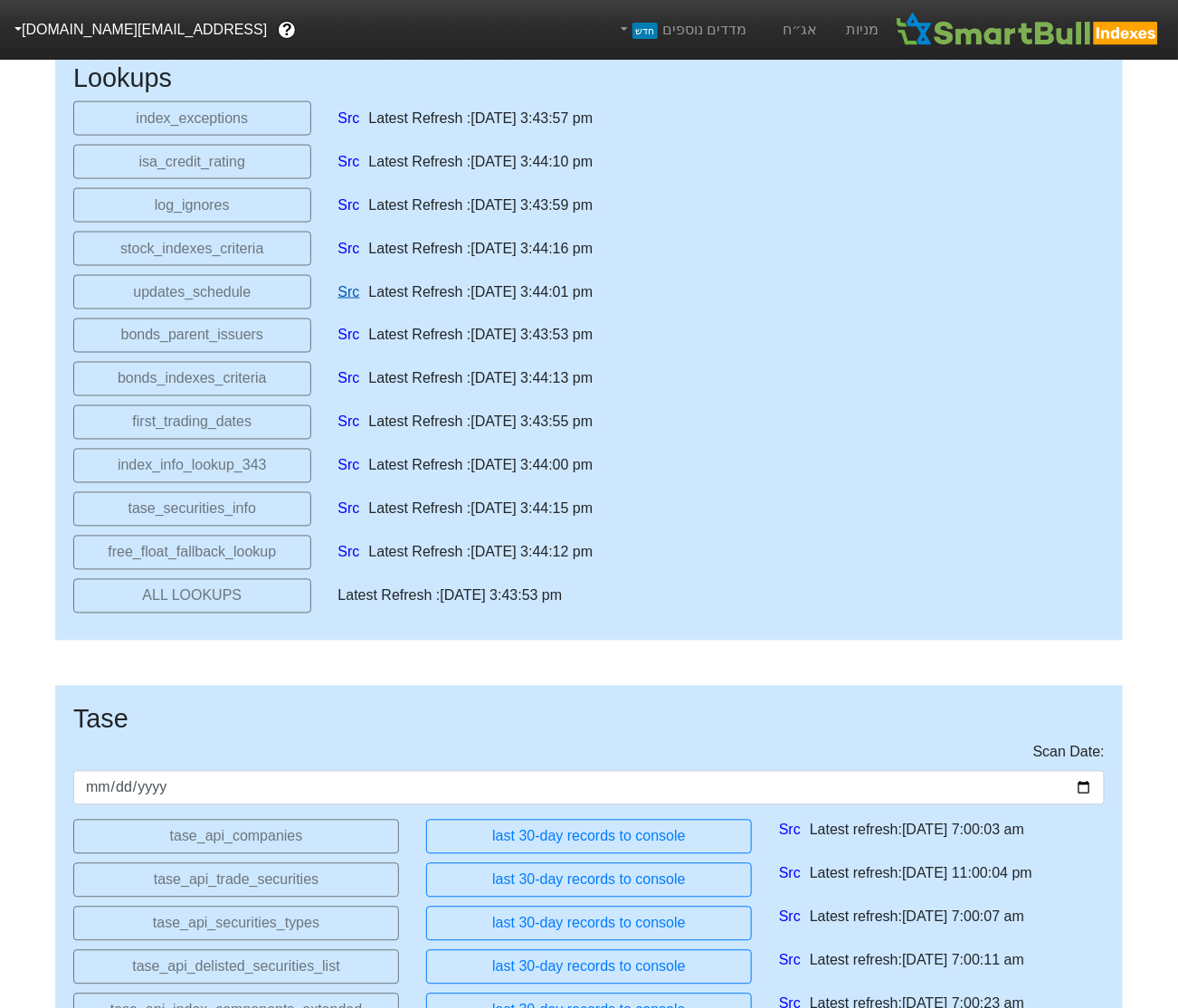
click at [345, 291] on link "Src" at bounding box center [349, 292] width 22 height 22
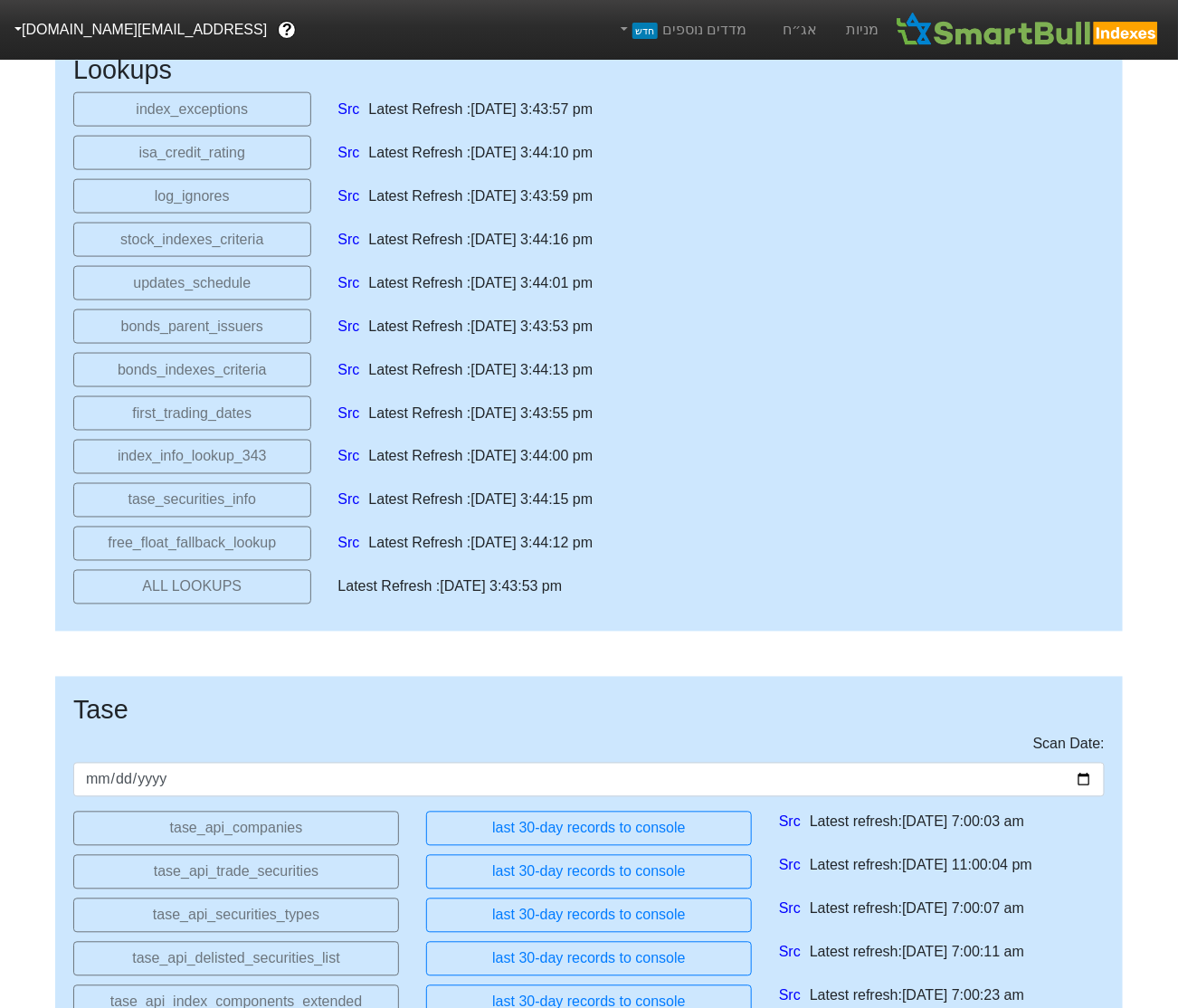
scroll to position [0, 0]
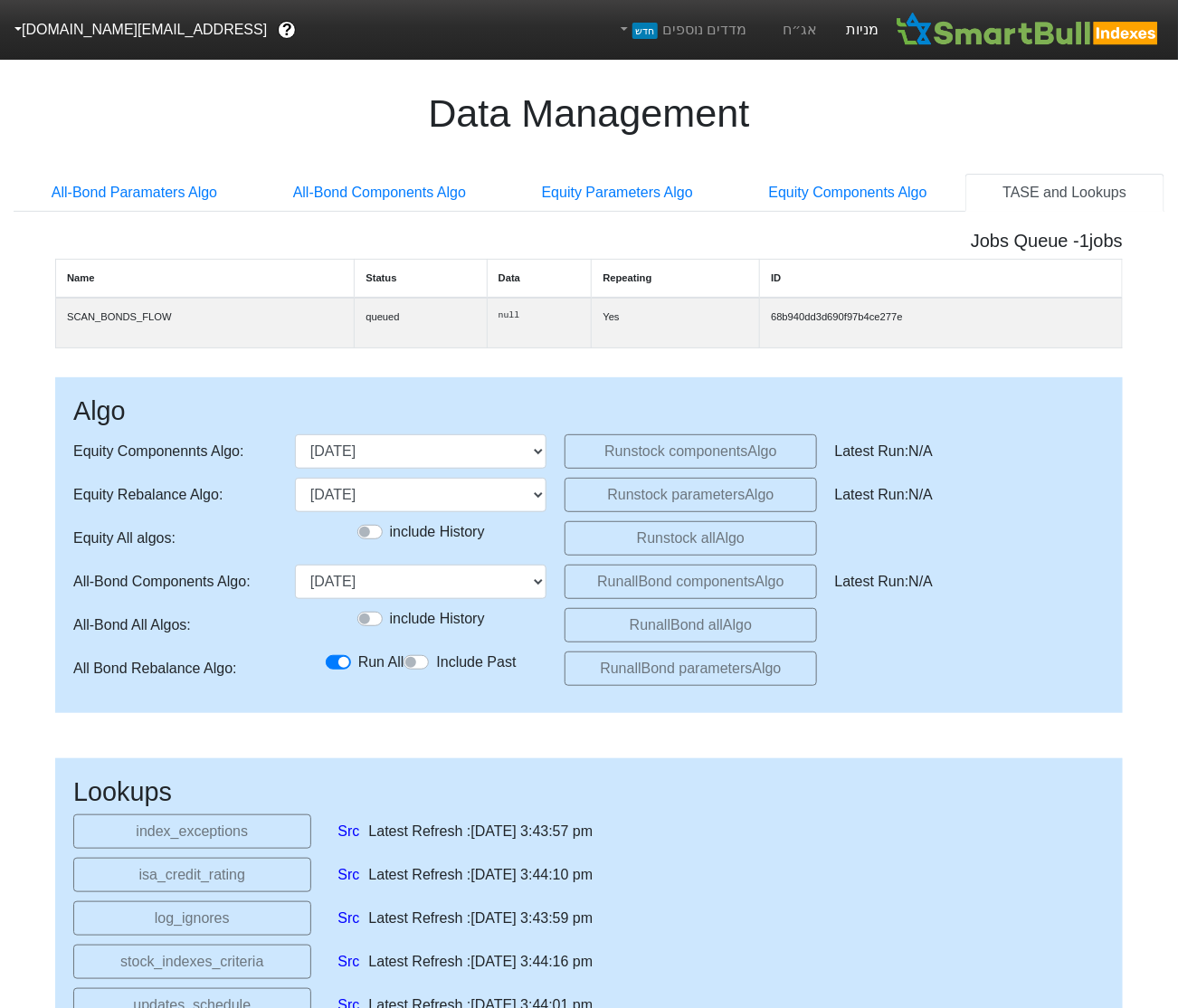
click at [866, 33] on link "מניות" at bounding box center [862, 29] width 61 height 59
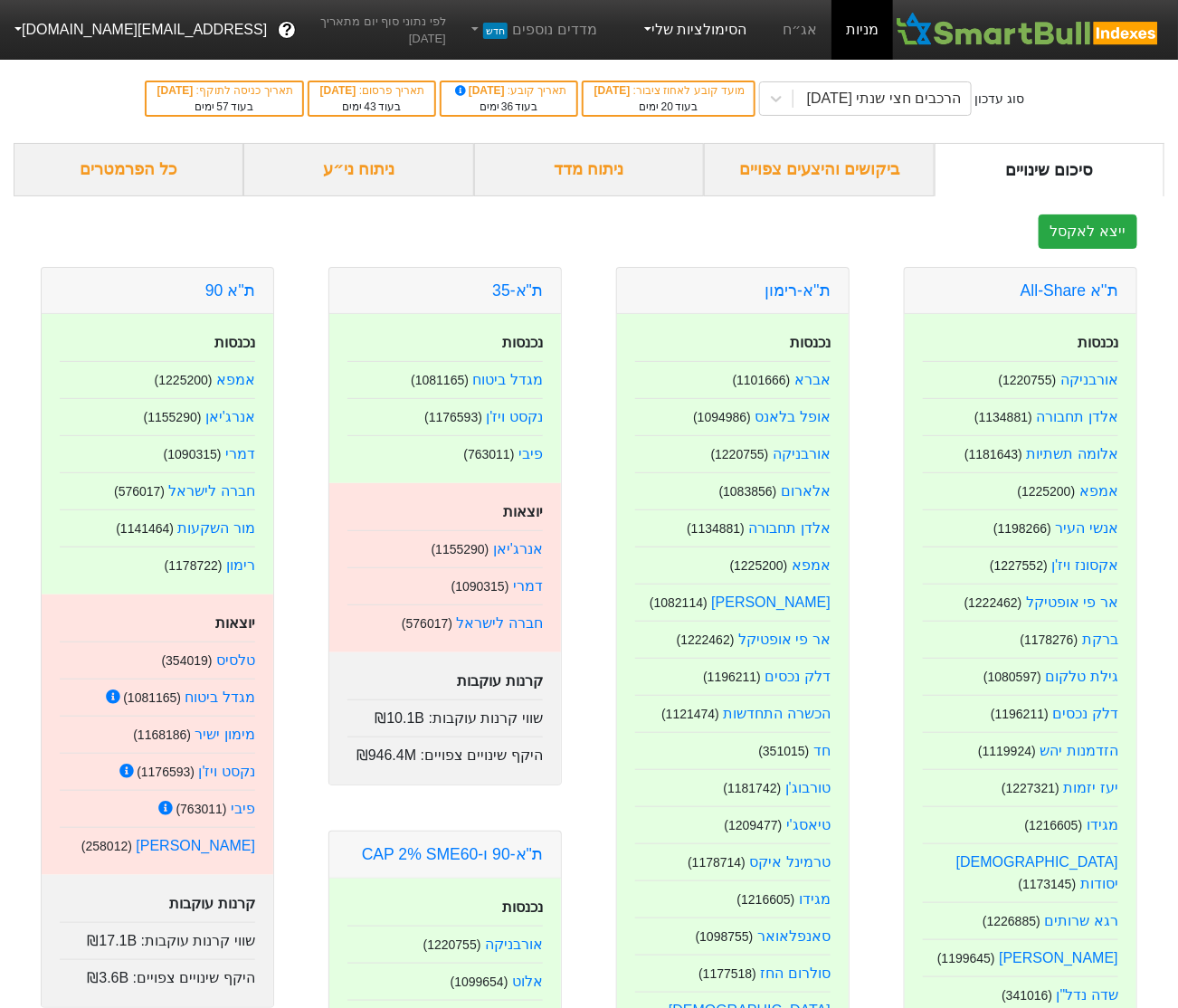
click at [699, 25] on link "הסימולציות שלי" at bounding box center [693, 30] width 121 height 36
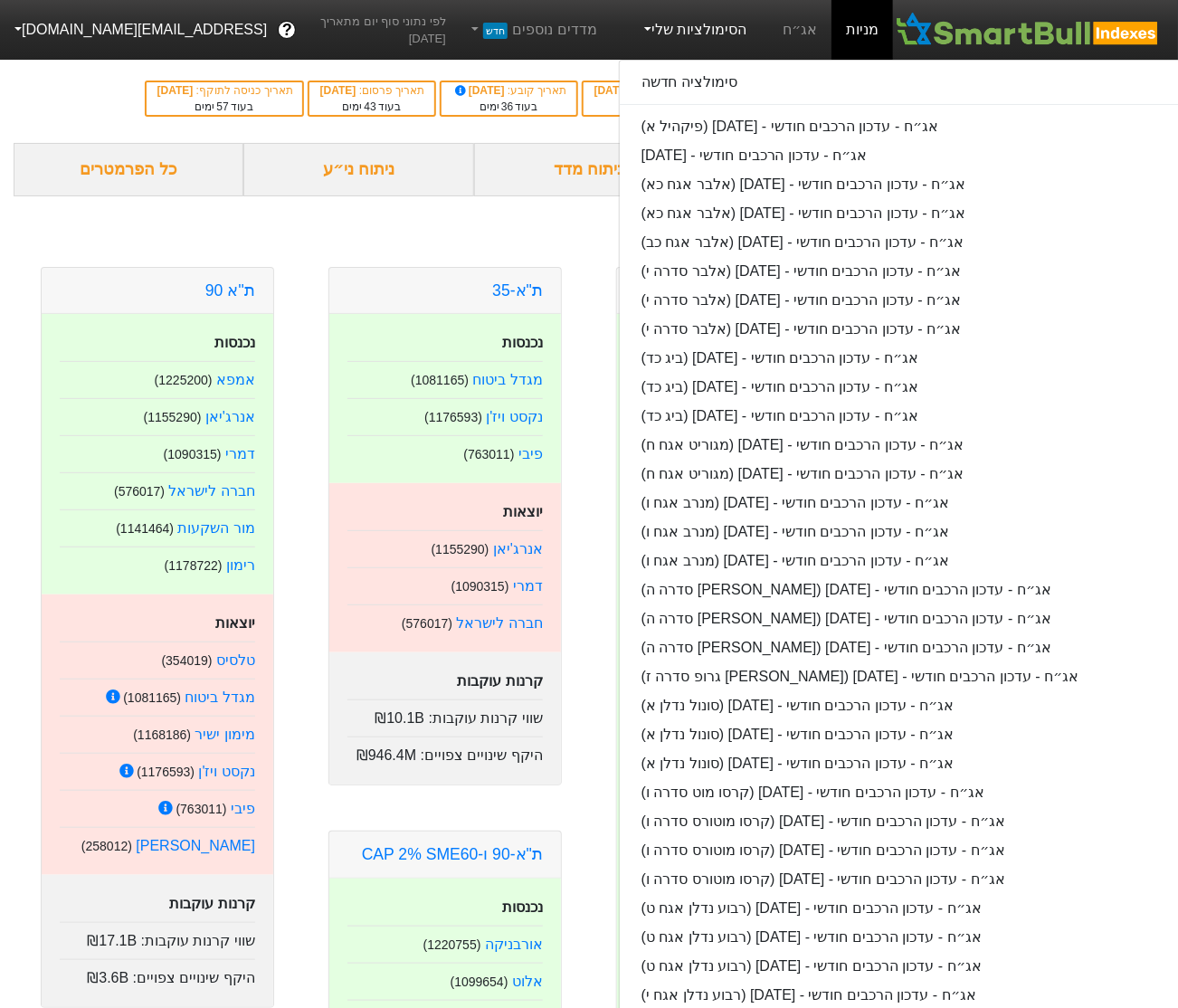
click at [699, 25] on link "הסימולציות שלי" at bounding box center [693, 30] width 121 height 36
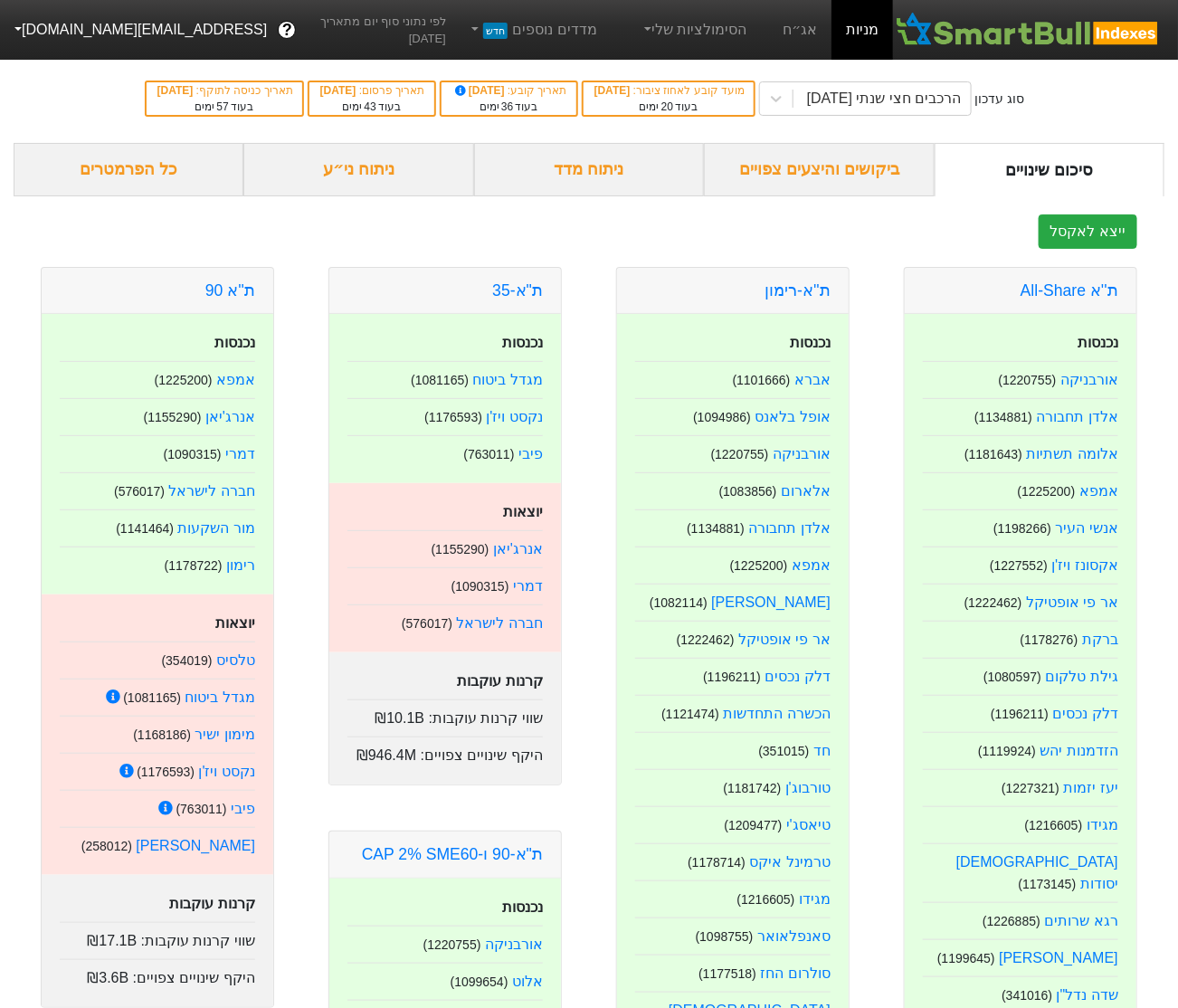
click at [7, 23] on button "[EMAIL_ADDRESS][DOMAIN_NAME]" at bounding box center [138, 29] width 278 height 33
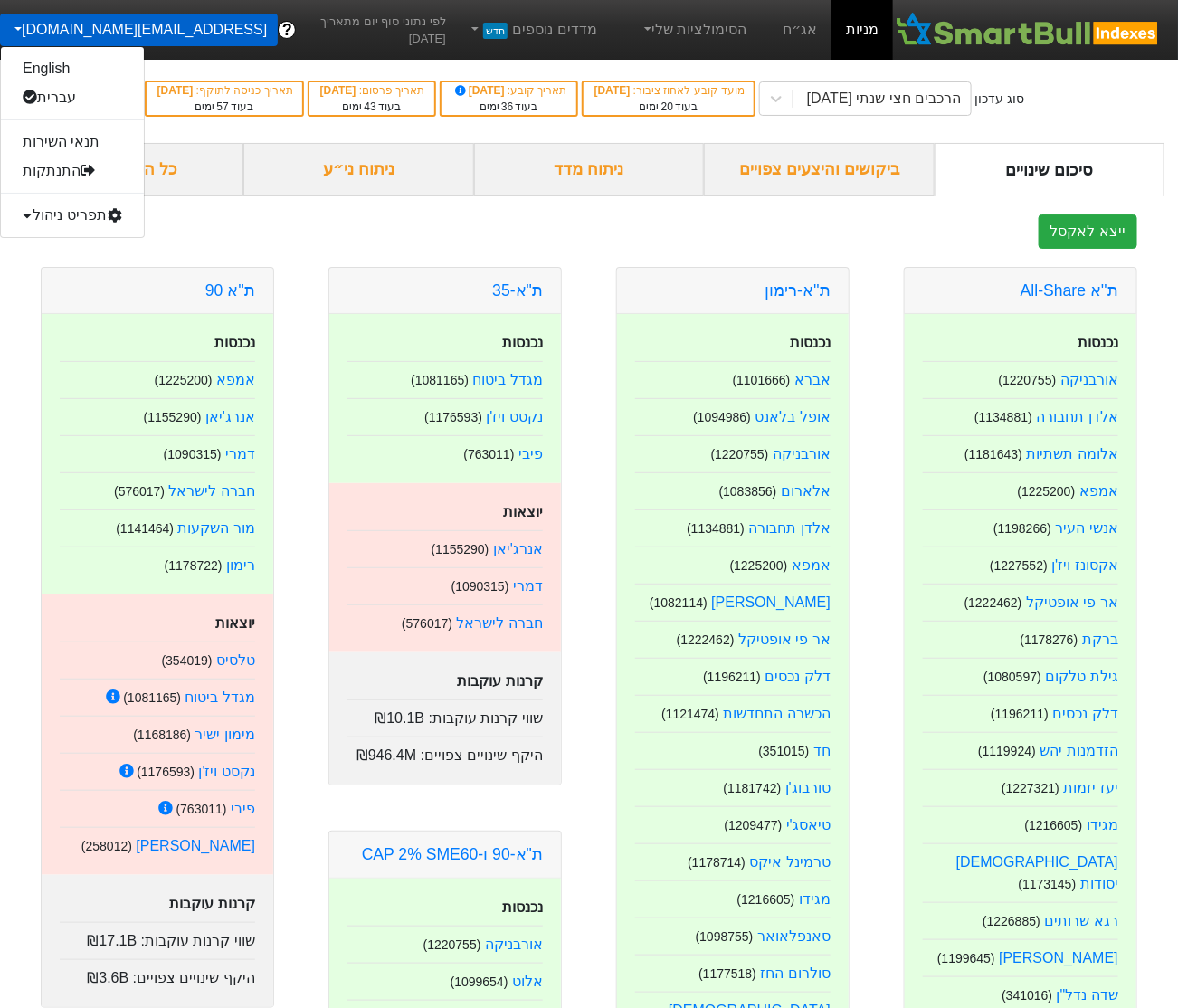
click at [59, 217] on div "תפריט ניהול" at bounding box center [72, 215] width 143 height 29
click at [60, 251] on link "טעינת נתונים" at bounding box center [72, 244] width 143 height 29
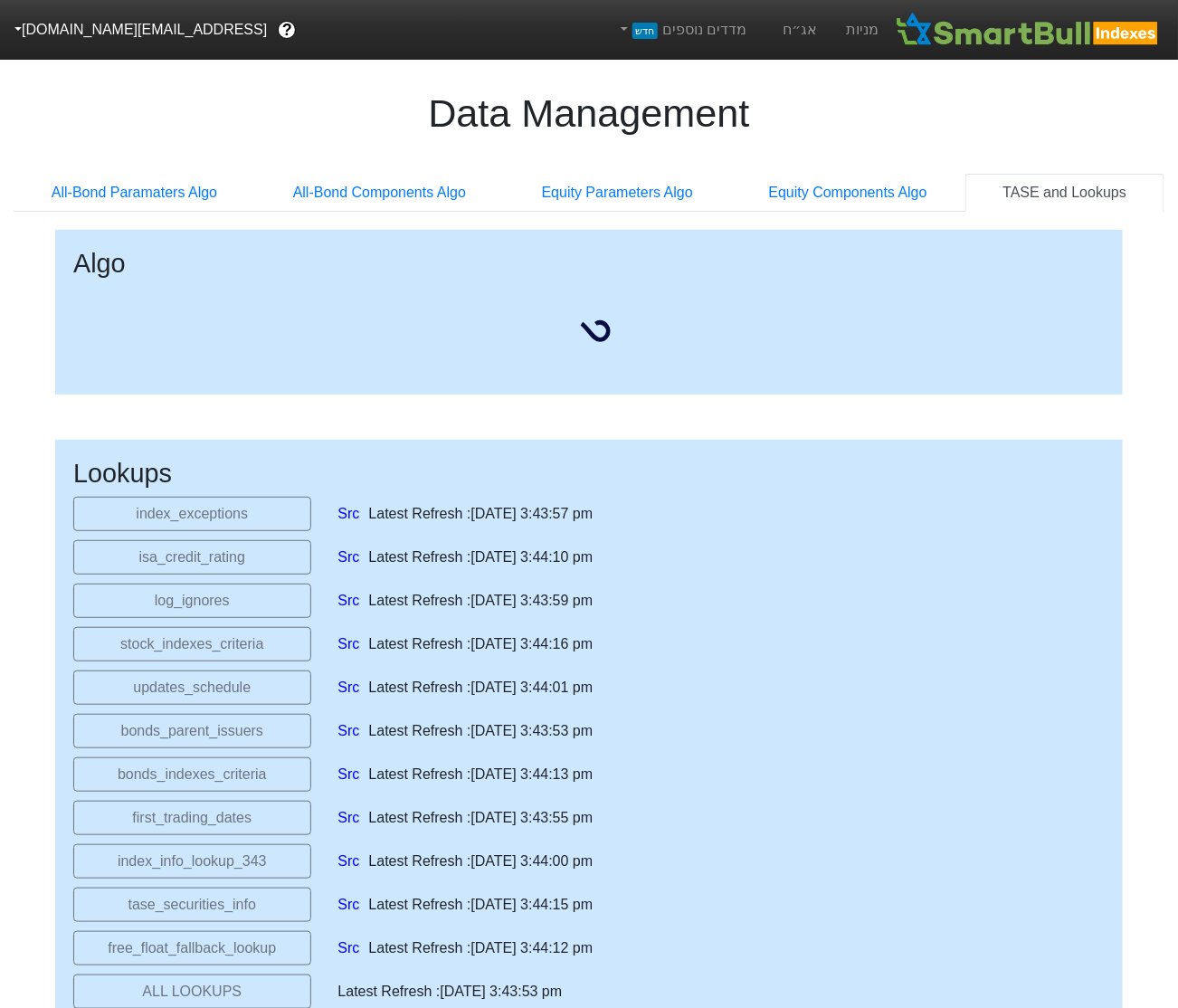
select select "[DATE]T00:00:00.000Z"
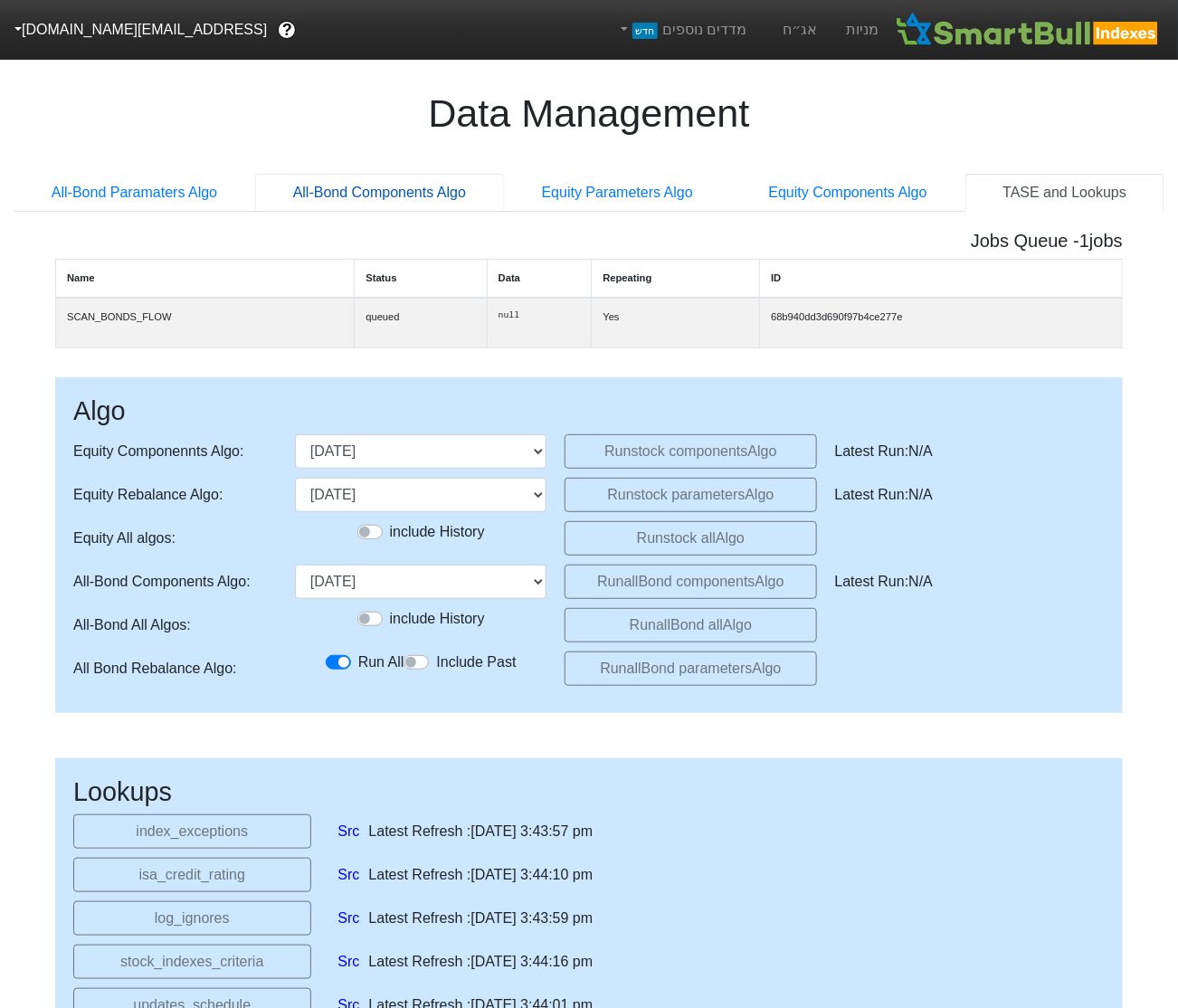
click at [419, 192] on link "All-Bond Components Algo" at bounding box center [379, 193] width 248 height 38
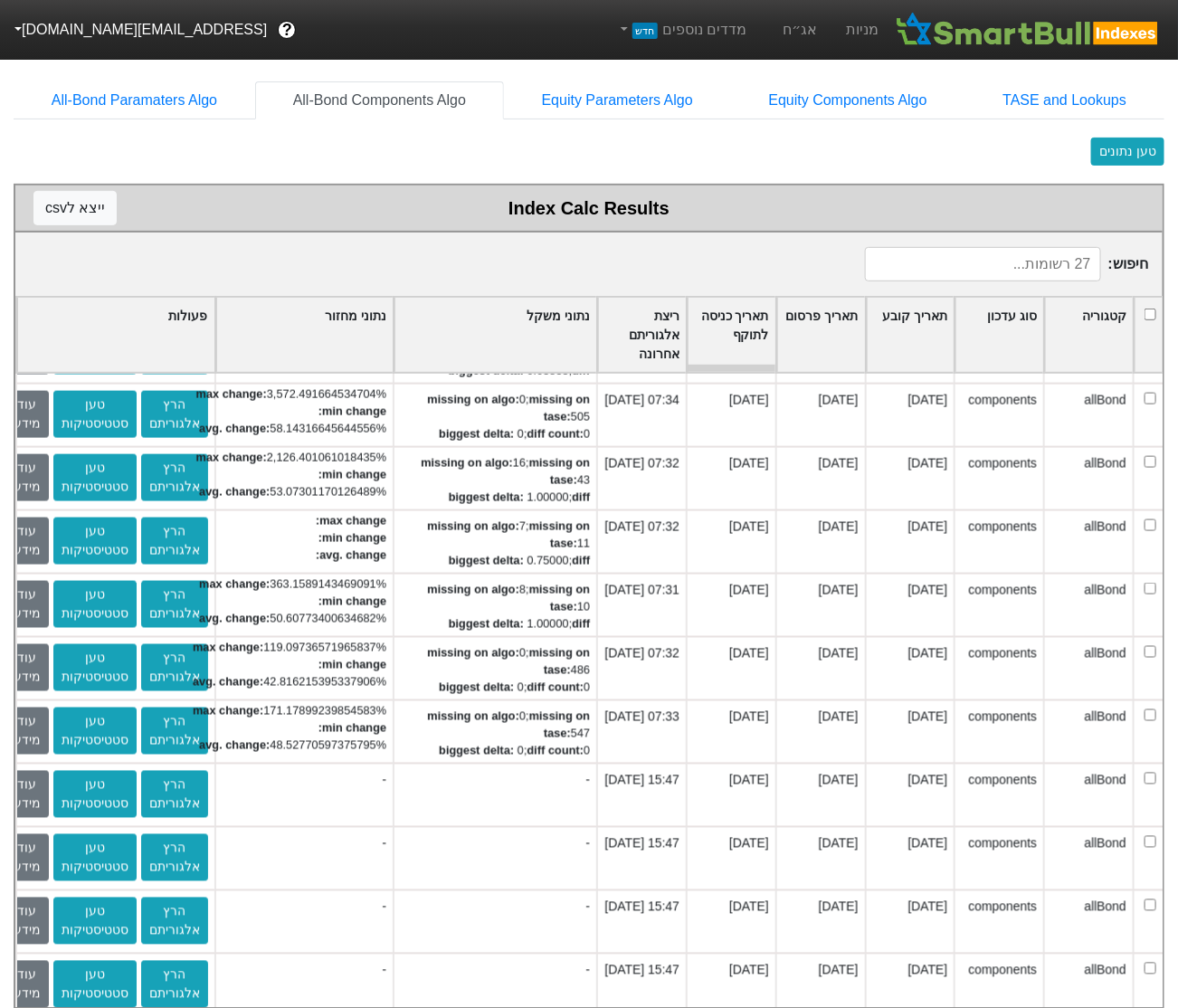
scroll to position [955, 0]
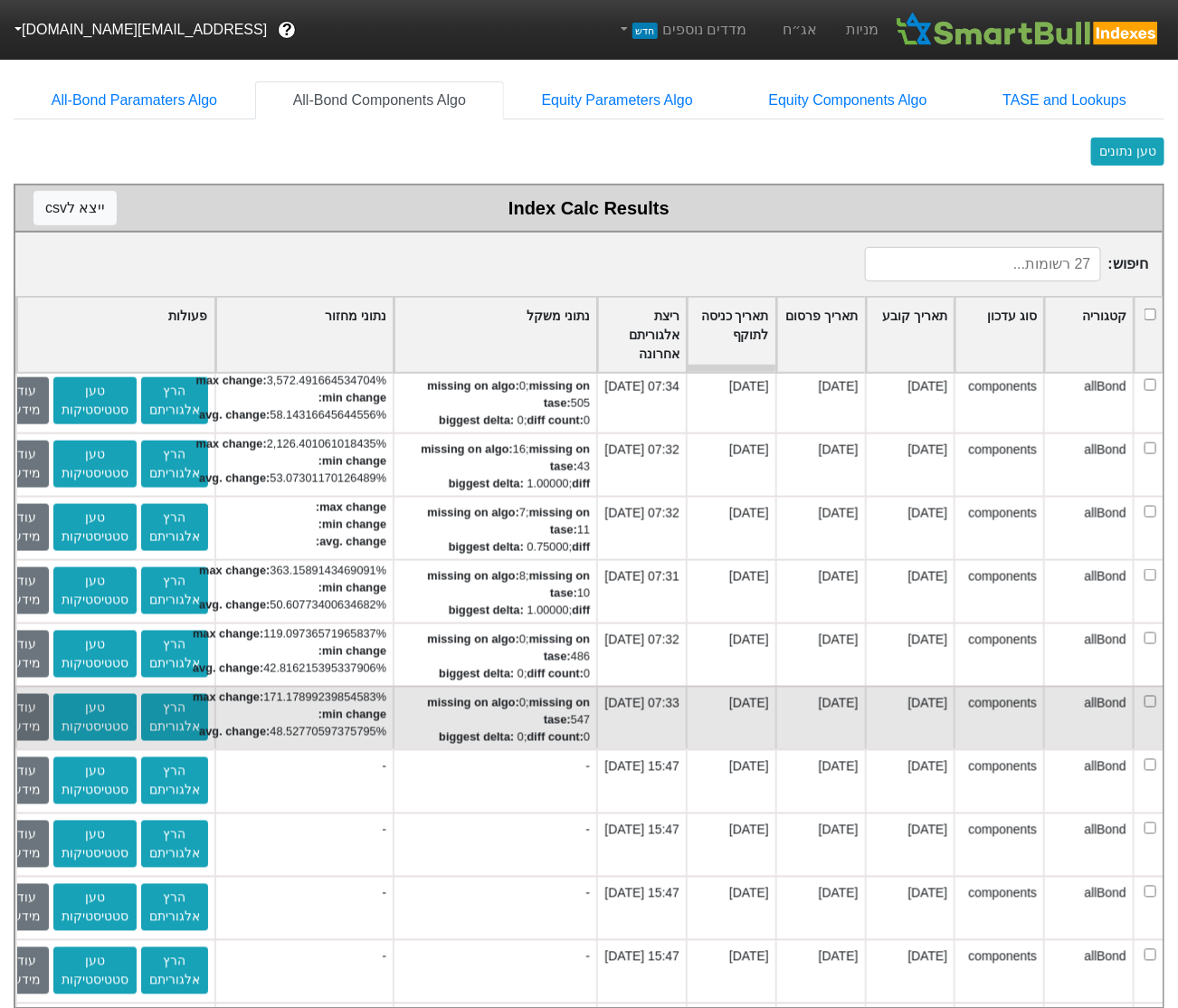
click at [531, 721] on div "missing on algo: 0 ; missing on tase: 547" at bounding box center [495, 712] width 189 height 35
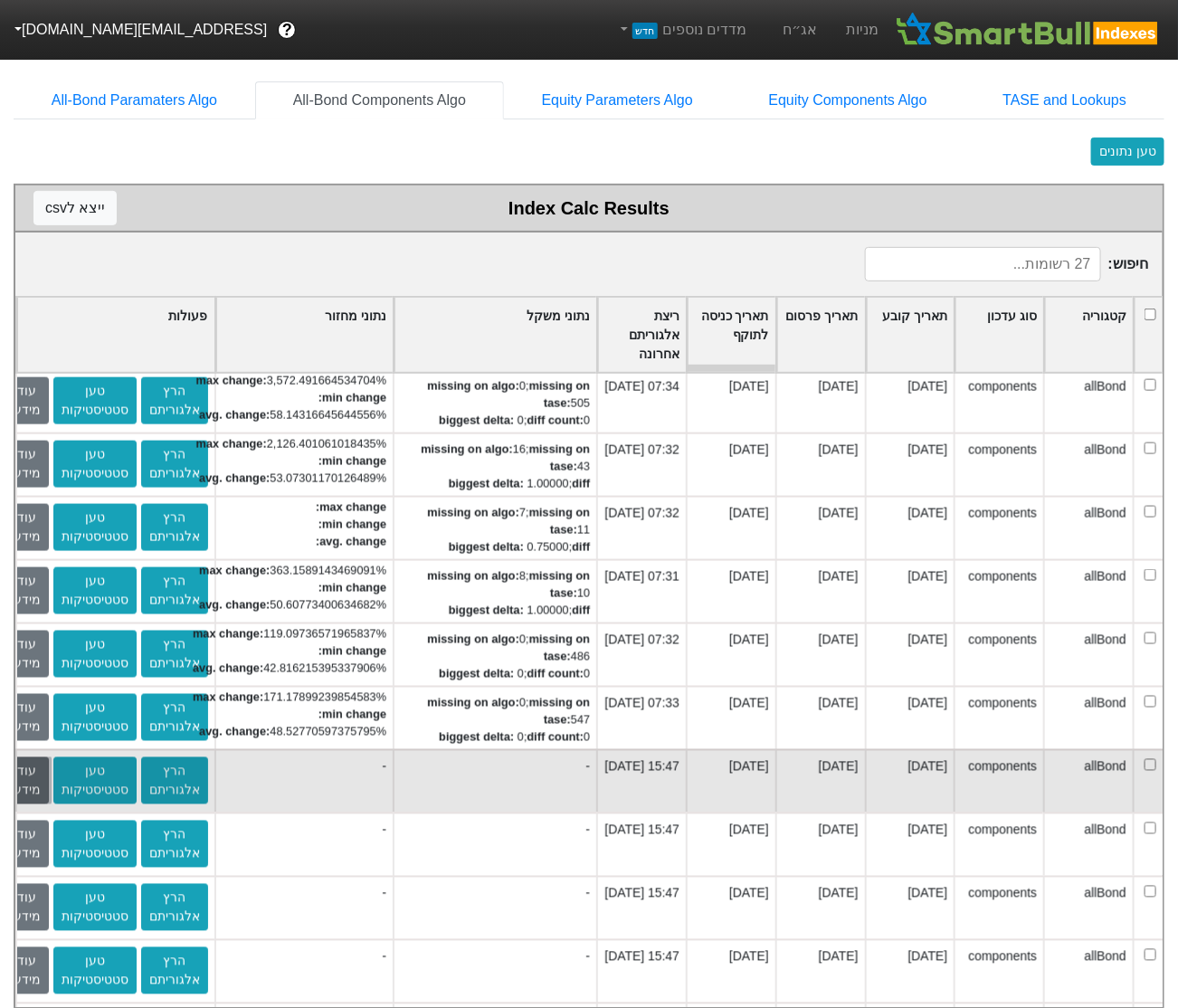
click at [40, 776] on button "עוד מידע" at bounding box center [27, 781] width 43 height 47
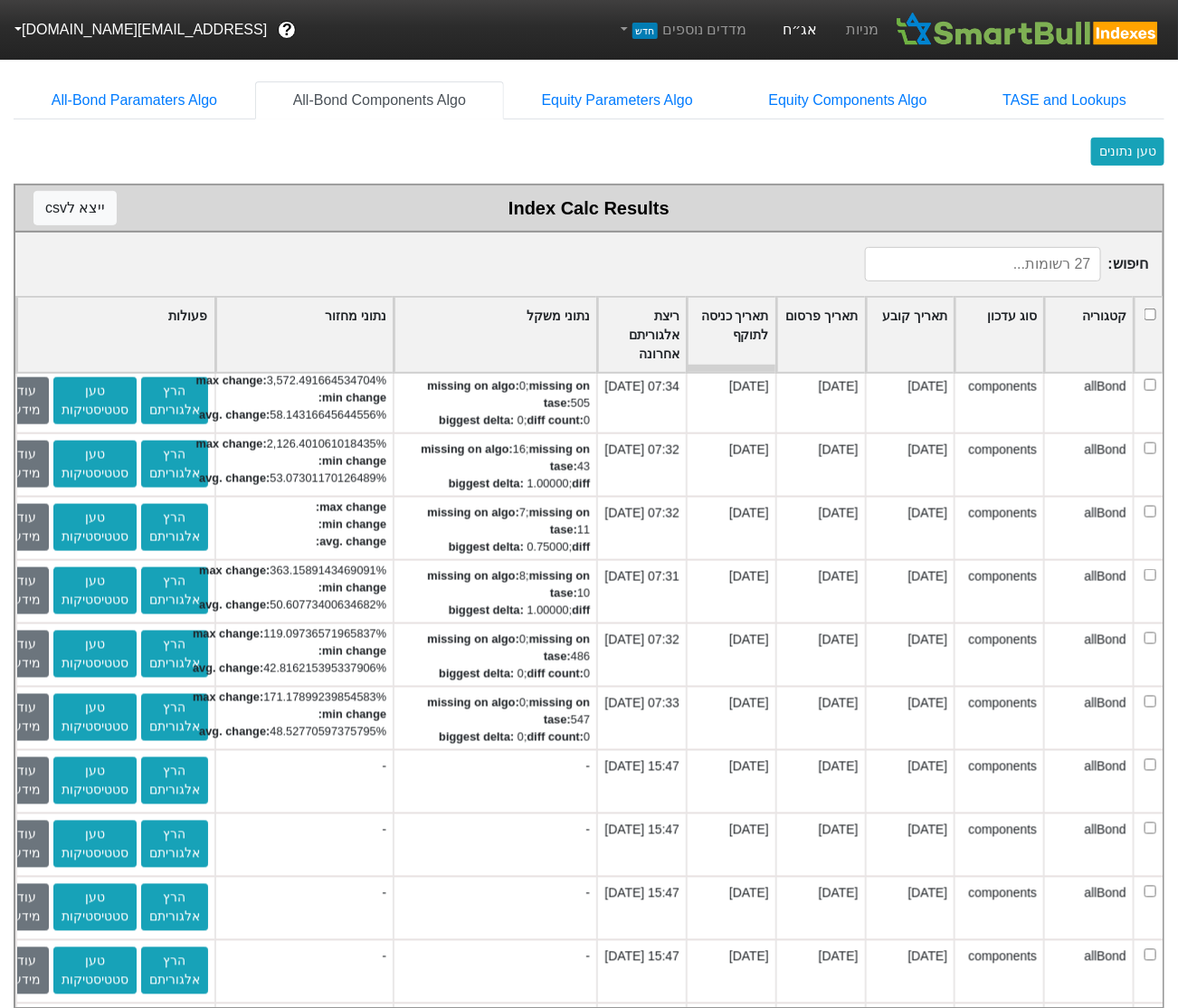
click at [807, 27] on link "אג״ח" at bounding box center [799, 29] width 63 height 59
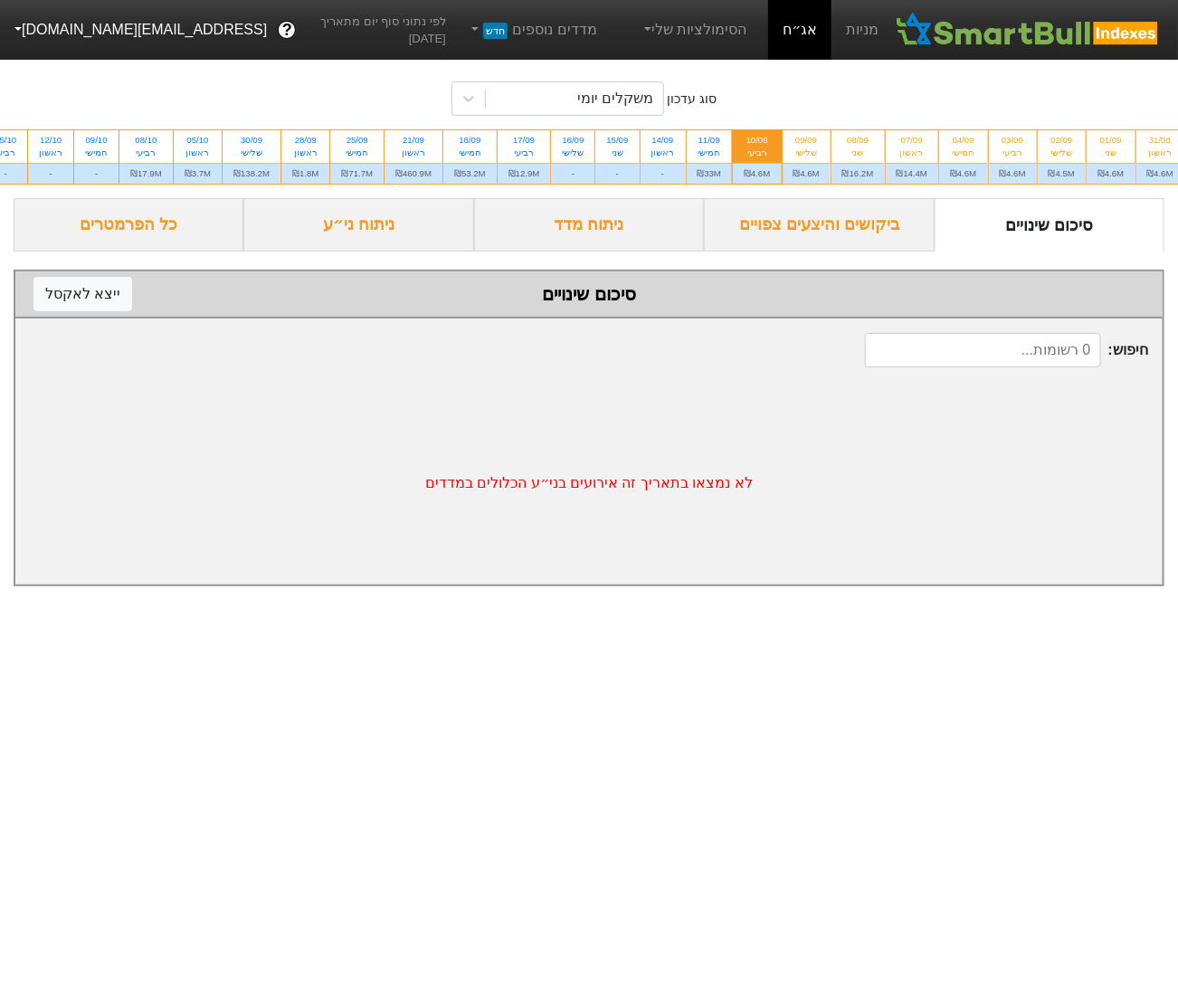
click at [643, 251] on div "ניתוח מדד" at bounding box center [589, 225] width 230 height 54
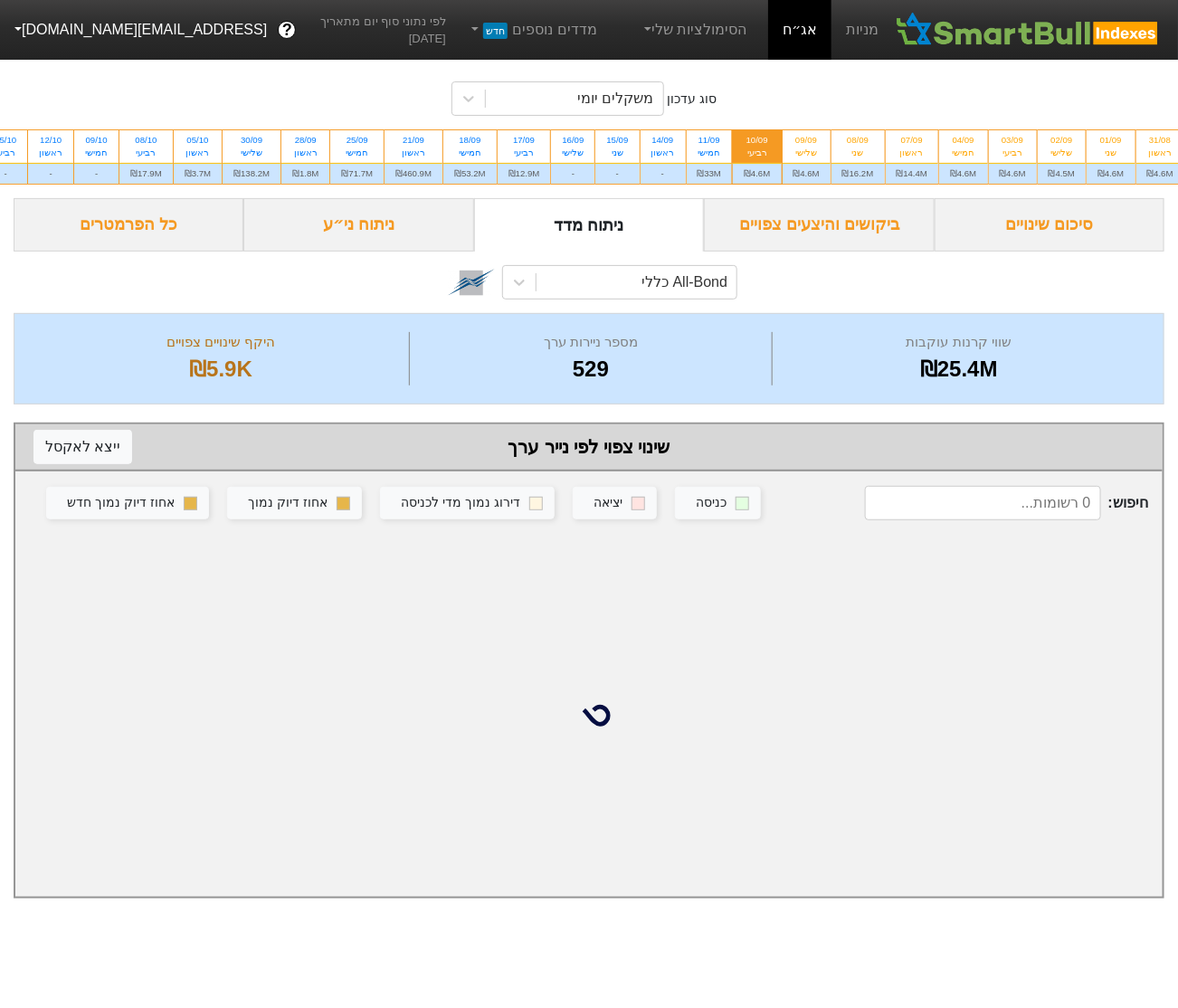
click at [377, 237] on div "ניתוח ני״ע" at bounding box center [358, 225] width 230 height 54
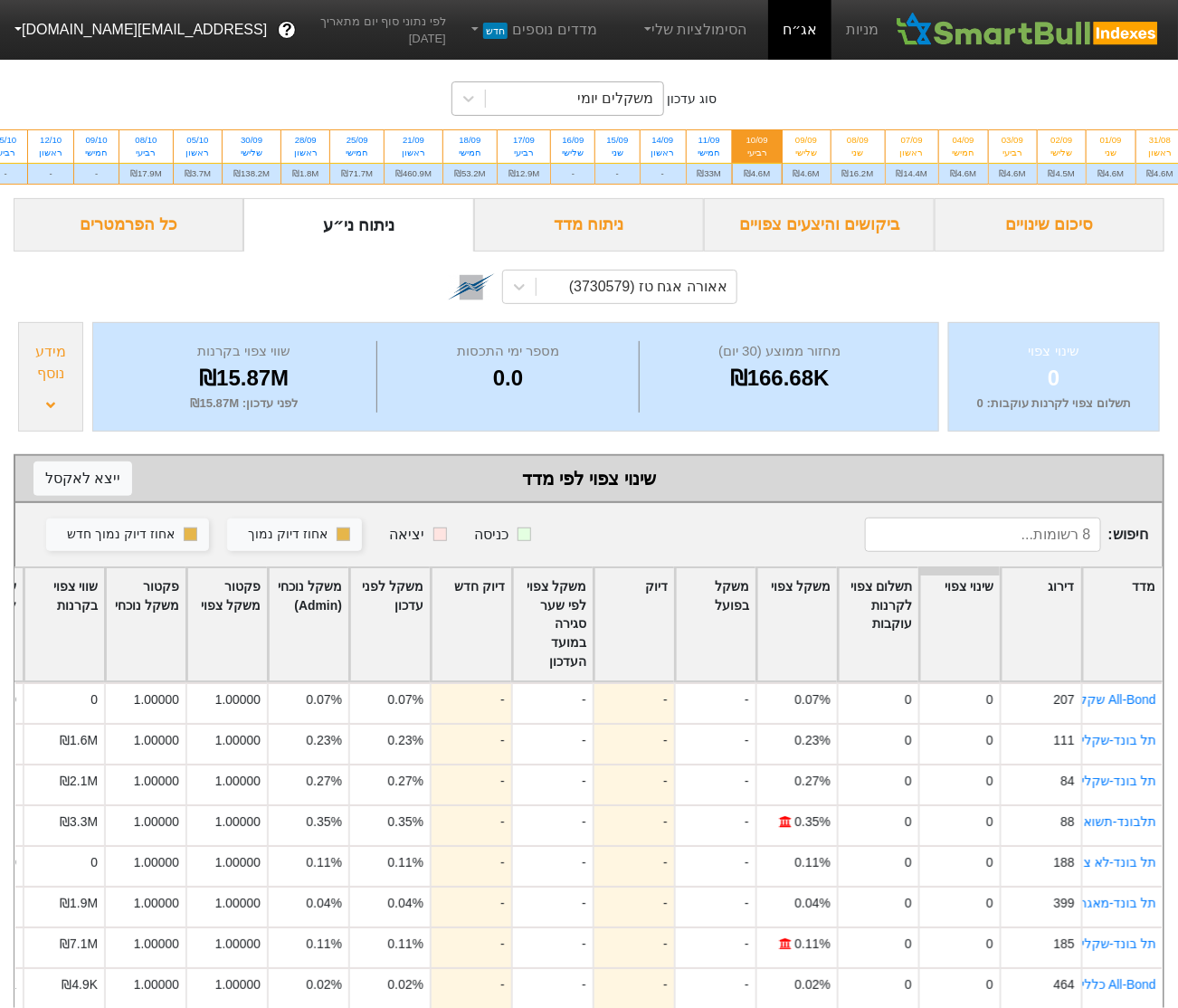
click at [605, 115] on div "משקלים יומי" at bounding box center [557, 99] width 212 height 35
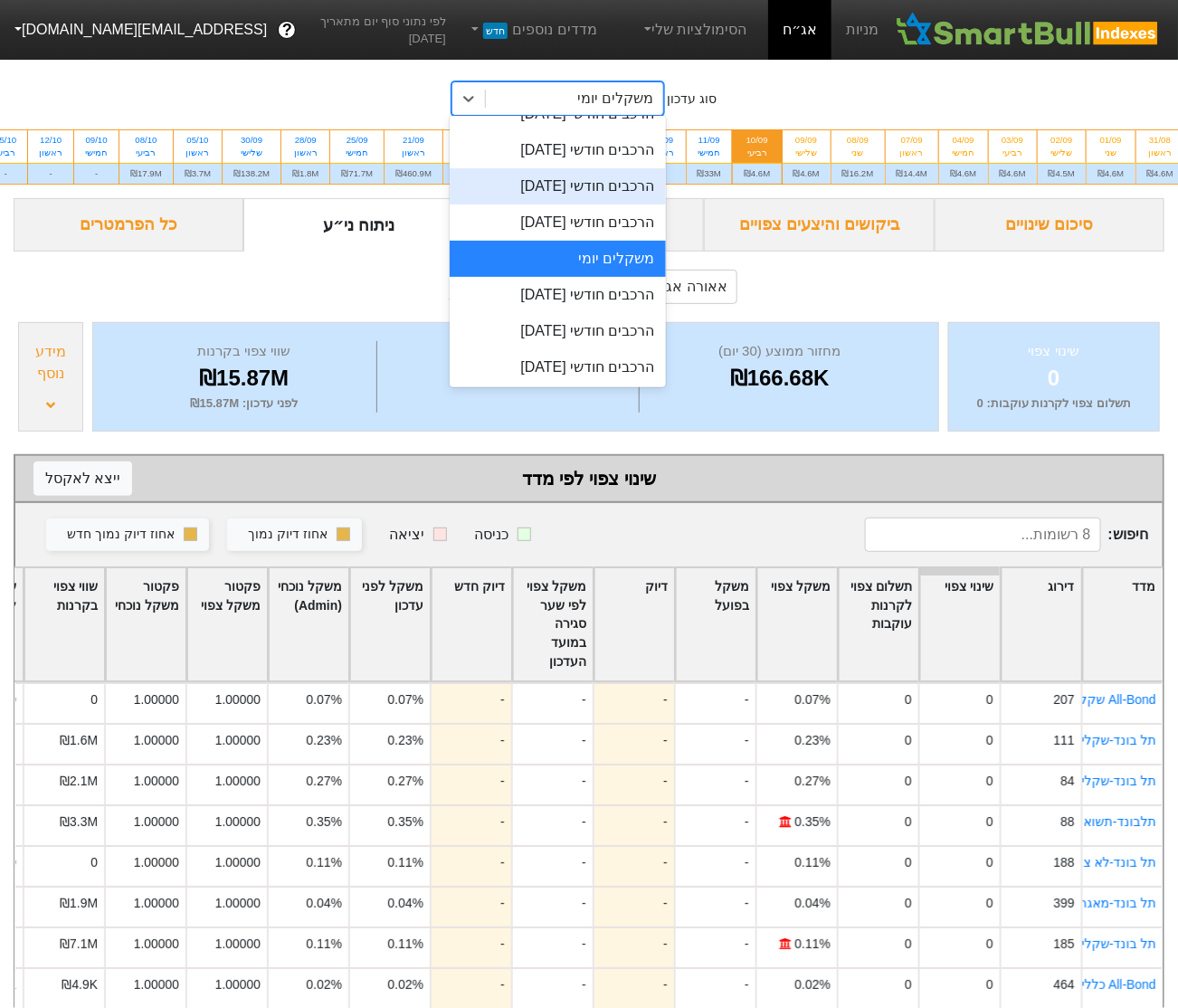
scroll to position [643, 0]
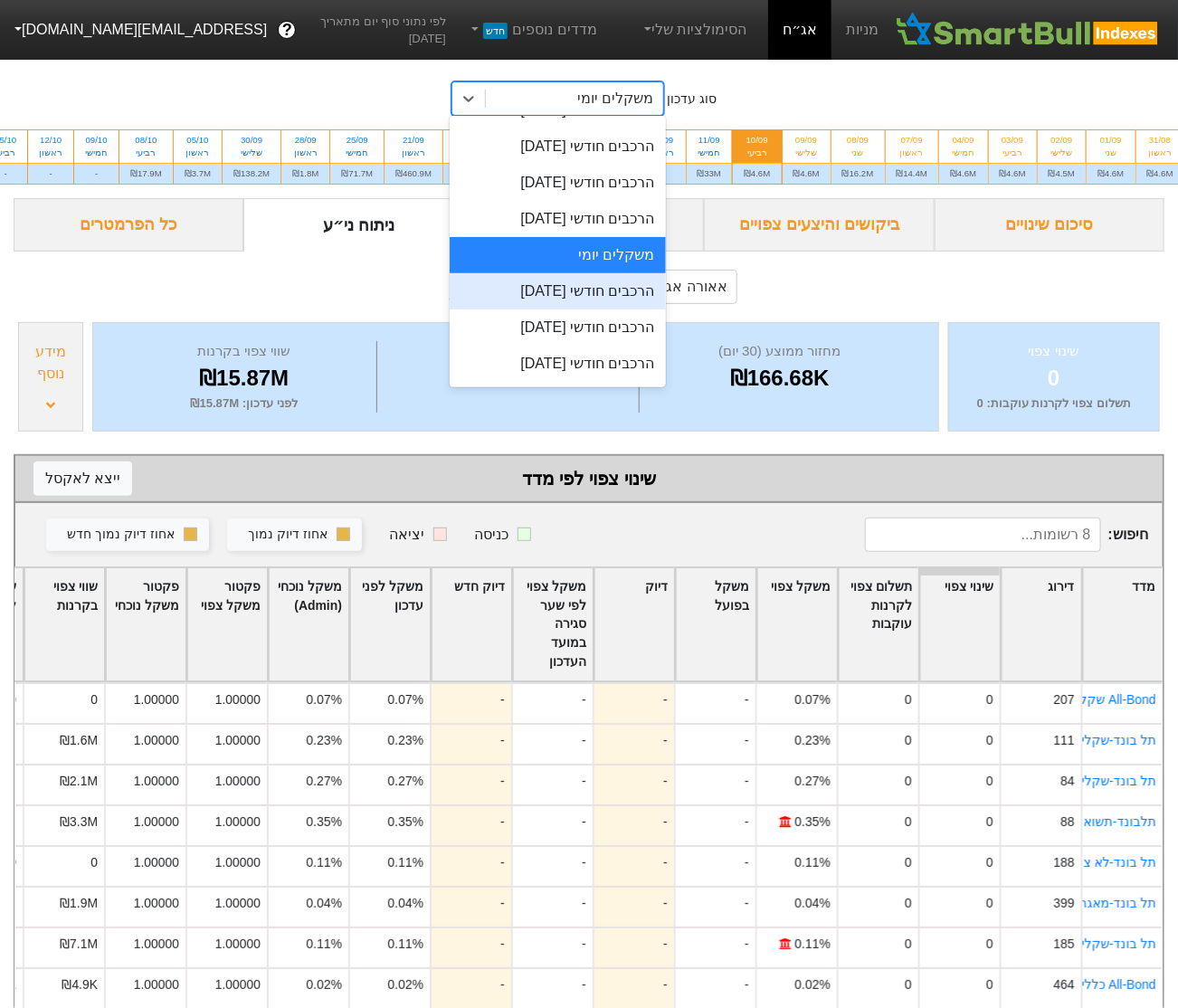
click at [585, 291] on div "הרכבים חודשי 29/09/2025" at bounding box center [557, 291] width 215 height 36
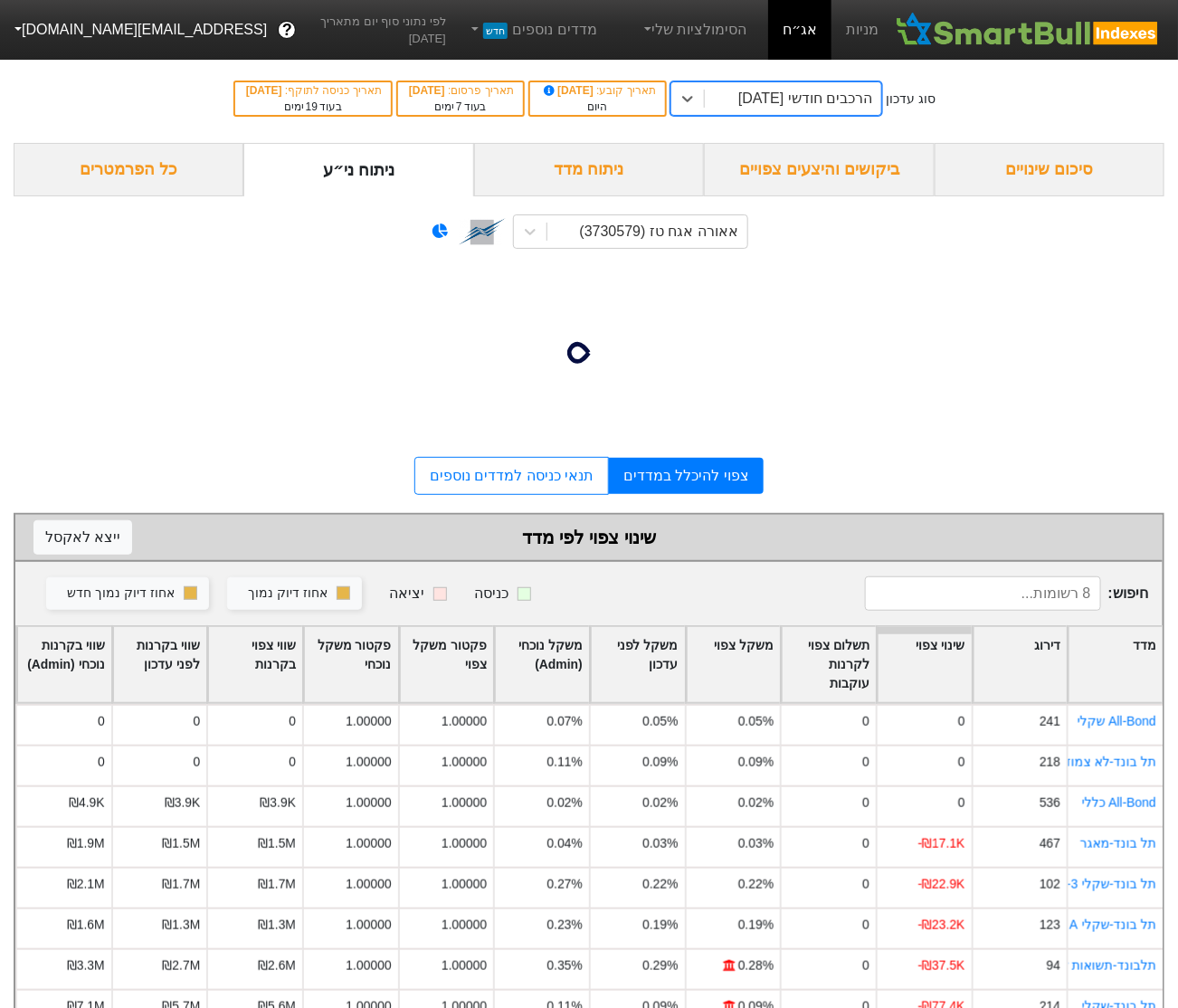
click at [759, 91] on div "הרכבים חודשי 29/09/2025" at bounding box center [793, 99] width 177 height 33
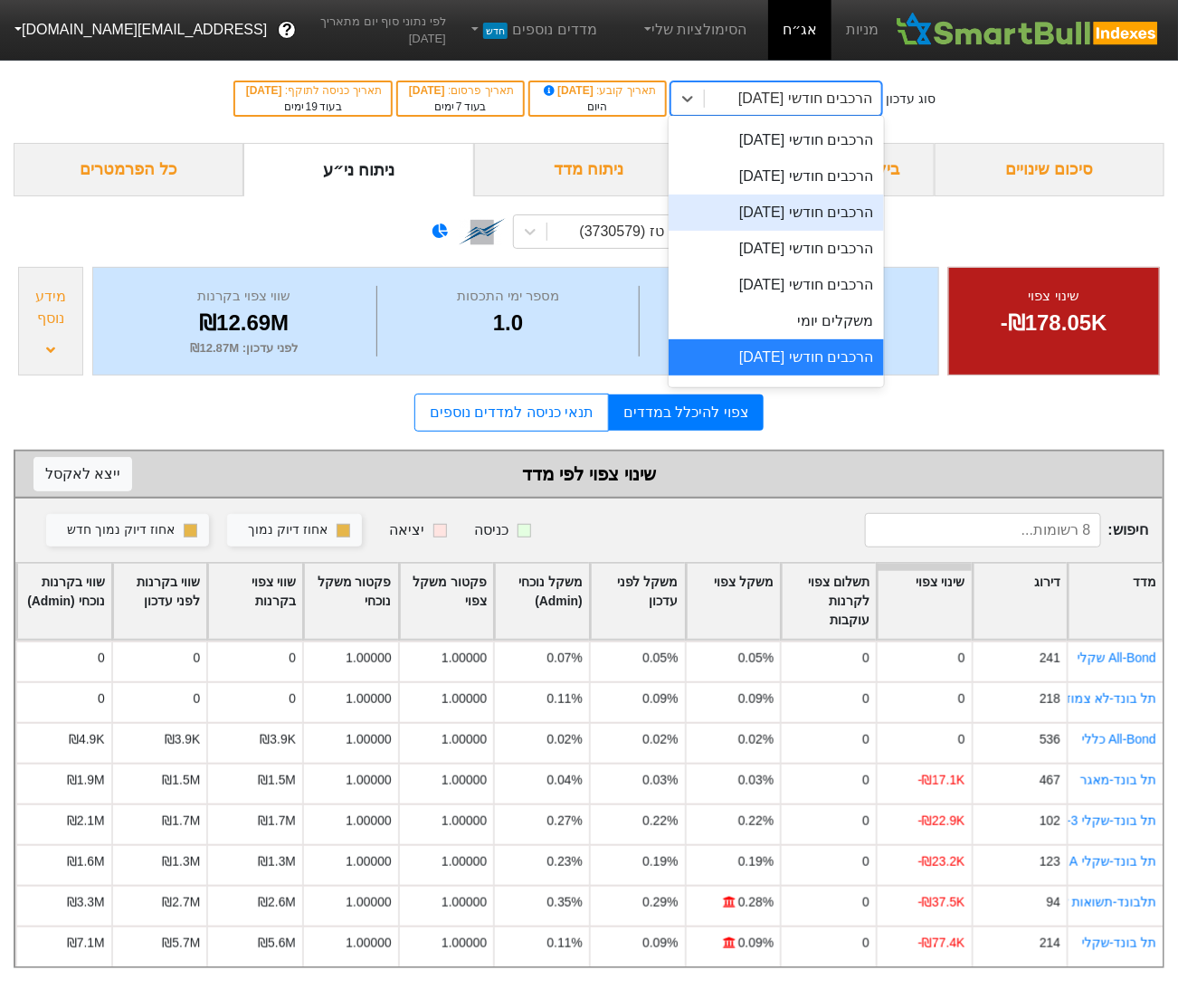
scroll to position [640, 0]
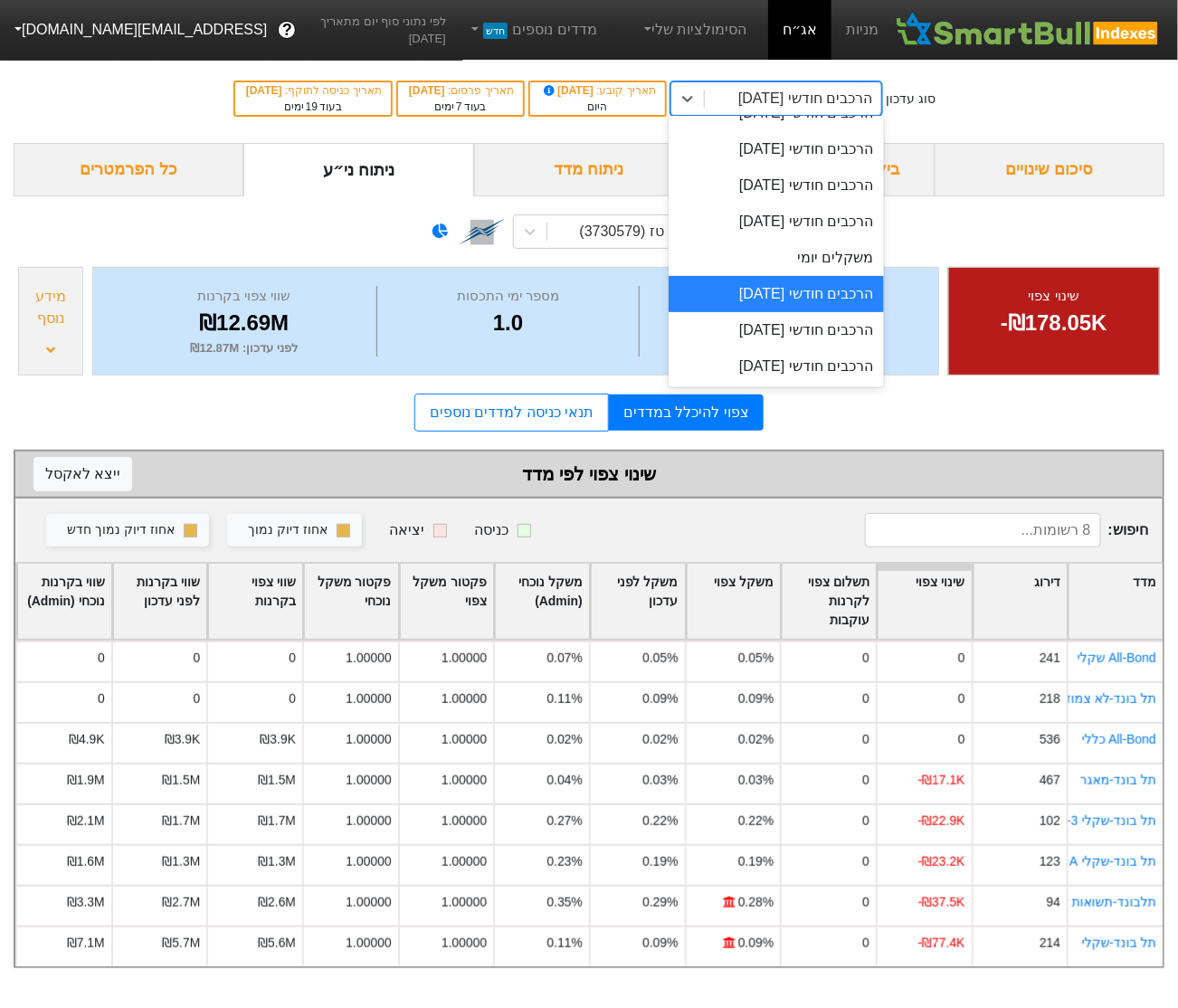
click at [803, 292] on div "הרכבים חודשי 29/09/2025" at bounding box center [776, 294] width 215 height 36
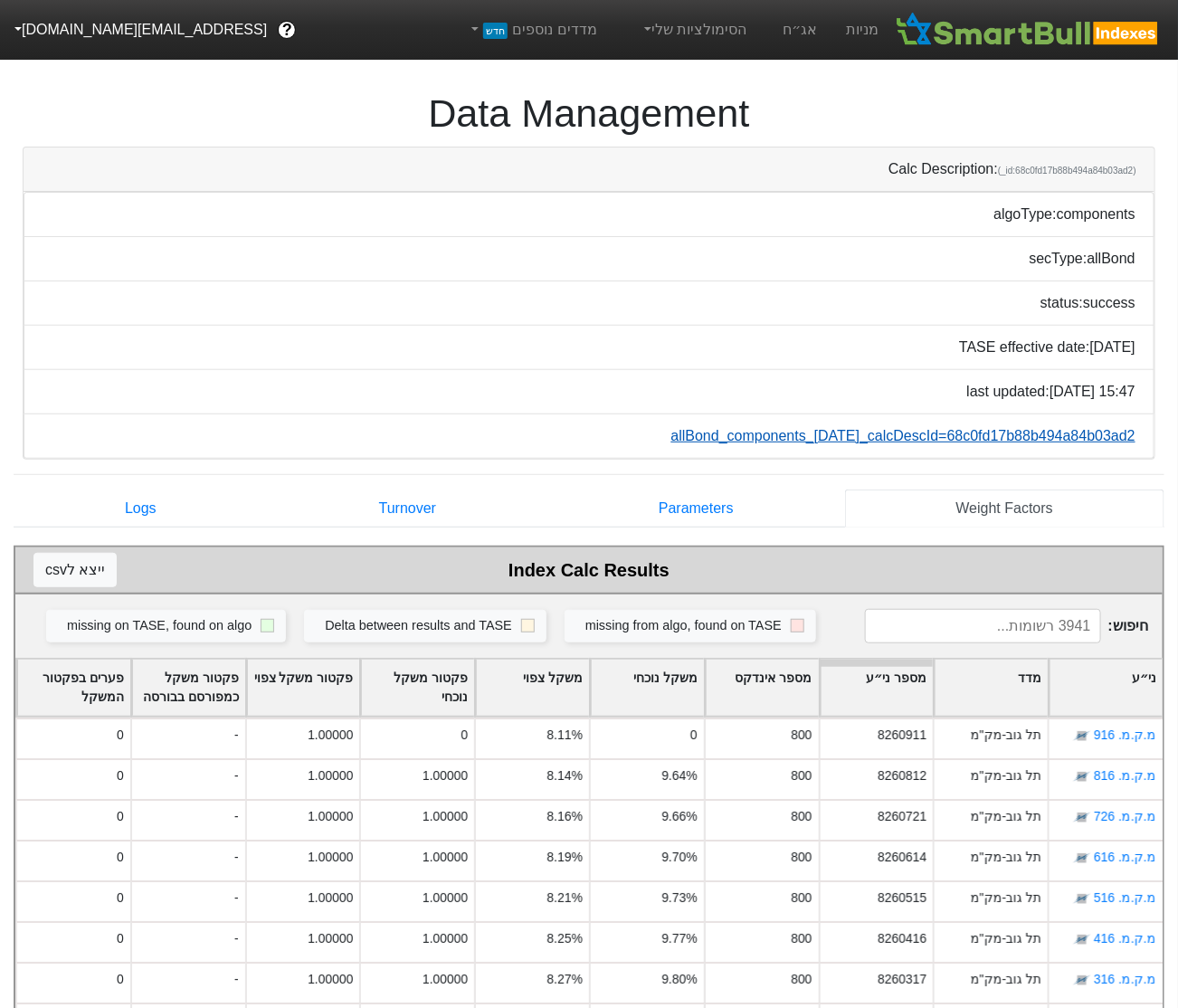
click at [886, 435] on link "allBond_components_[DATE]_calcDescId=68c0fd17b88b494a84b03ad2" at bounding box center [903, 436] width 464 height 15
